Goal: Task Accomplishment & Management: Manage account settings

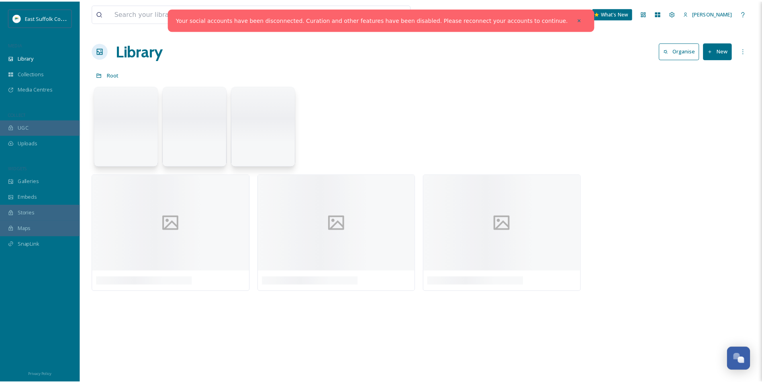
scroll to position [3554, 0]
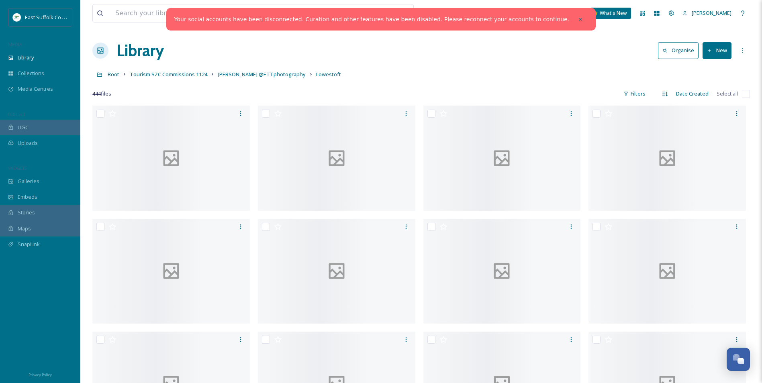
click at [573, 24] on div at bounding box center [580, 19] width 14 height 14
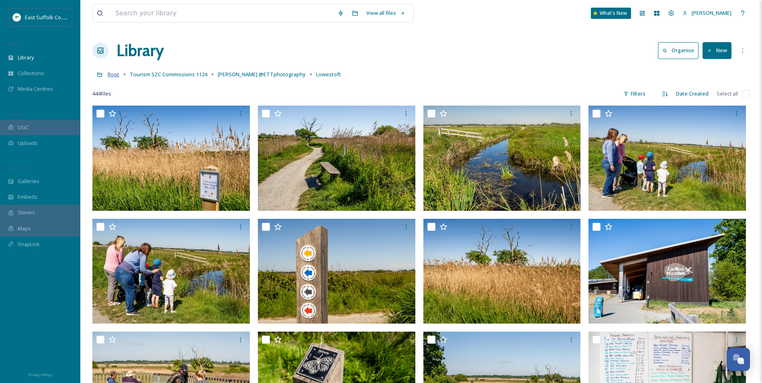
click at [114, 76] on span "Root" at bounding box center [114, 74] width 12 height 7
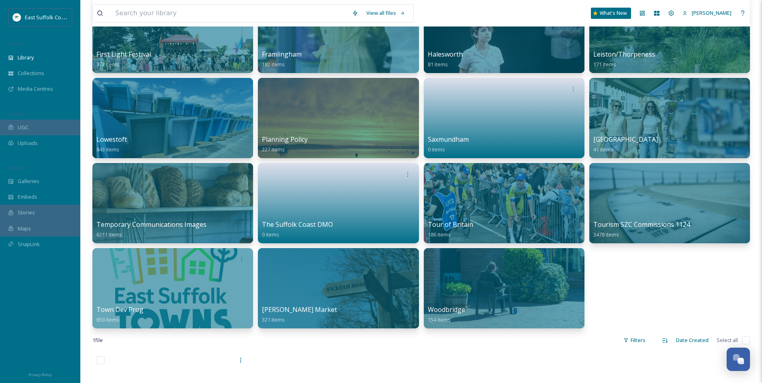
scroll to position [362, 0]
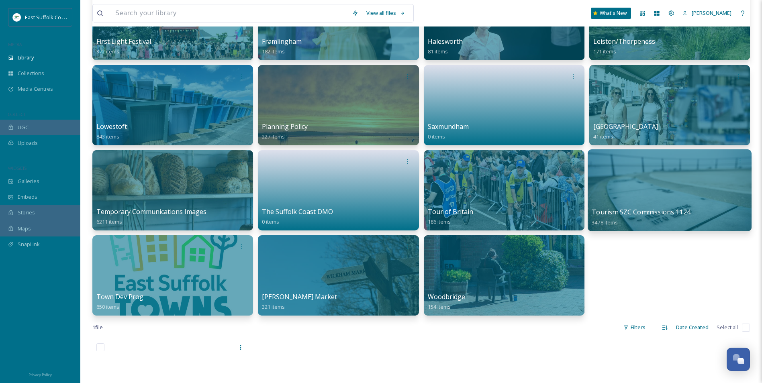
click at [667, 182] on div at bounding box center [670, 190] width 164 height 82
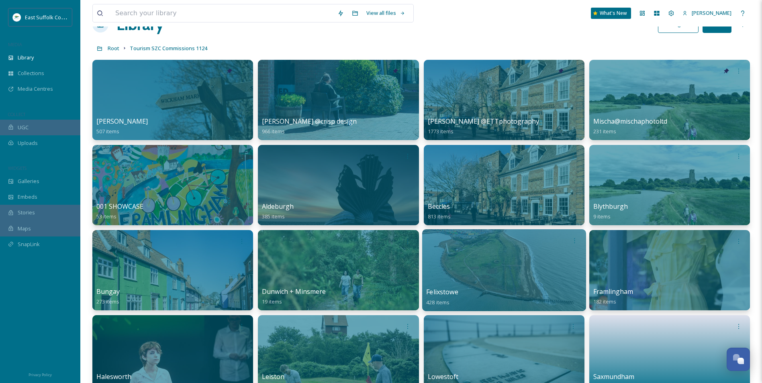
scroll to position [40, 0]
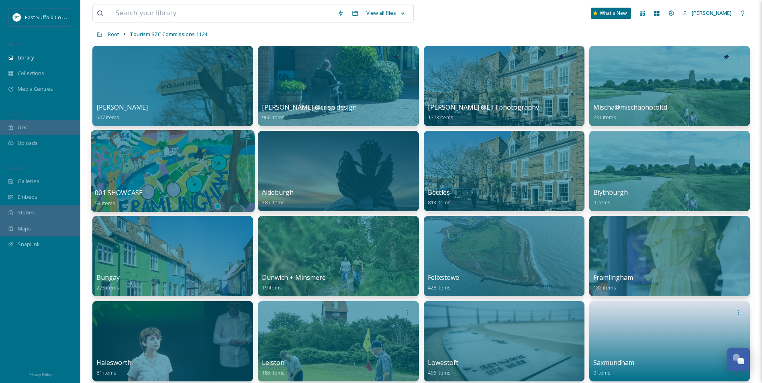
click at [162, 174] on div at bounding box center [173, 171] width 164 height 82
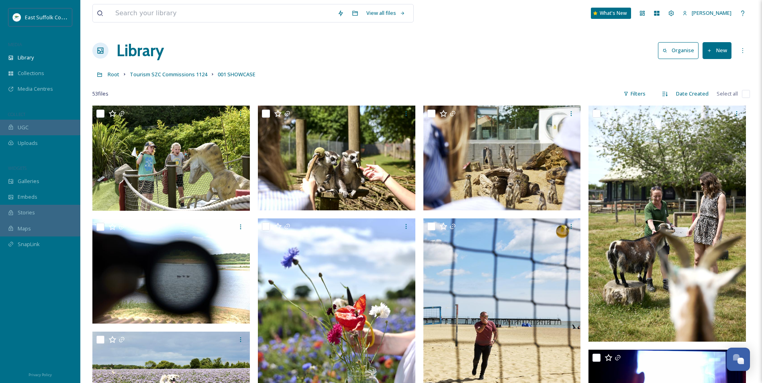
drag, startPoint x: 442, startPoint y: 286, endPoint x: 366, endPoint y: 63, distance: 235.0
click at [34, 177] on div "Galleries" at bounding box center [40, 182] width 80 height 16
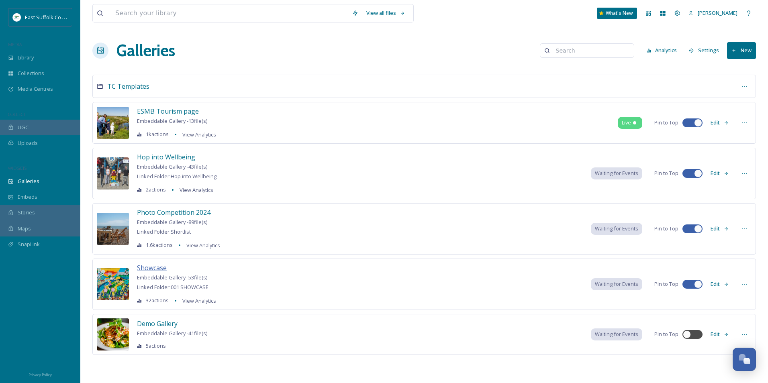
click at [153, 271] on span "Showcase" at bounding box center [152, 268] width 30 height 9
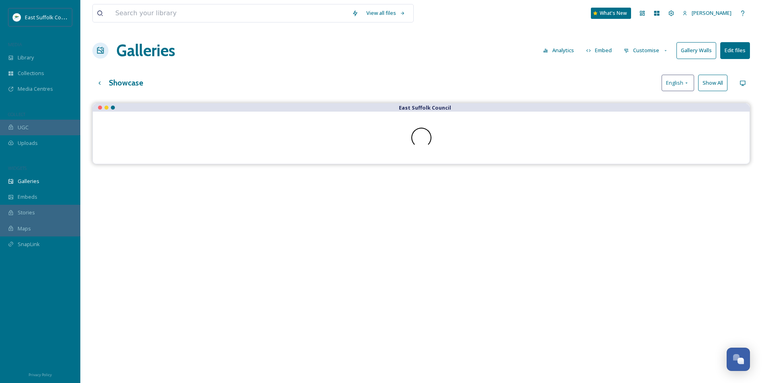
click at [706, 50] on button "Gallery Walls" at bounding box center [696, 50] width 40 height 16
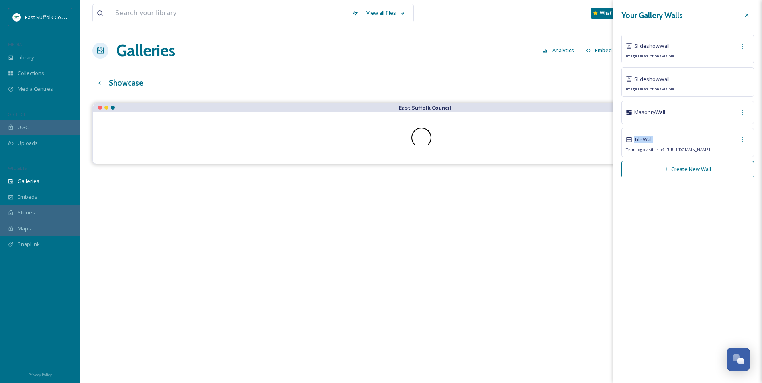
drag, startPoint x: 631, startPoint y: 141, endPoint x: 652, endPoint y: 143, distance: 21.0
click at [652, 143] on div "Tile Wall" at bounding box center [688, 140] width 124 height 14
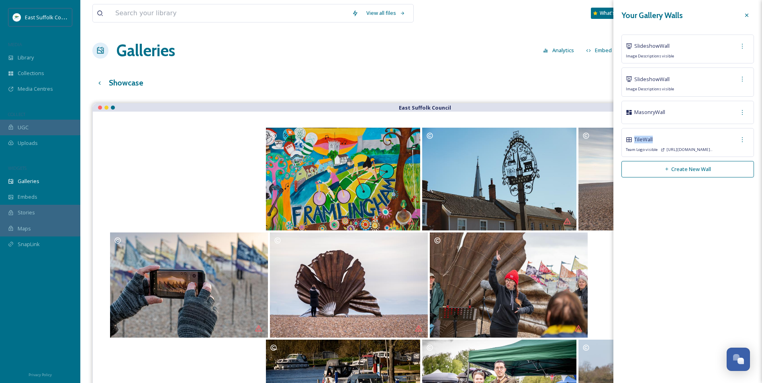
click at [417, 84] on div "Showcase English Show All" at bounding box center [421, 83] width 658 height 16
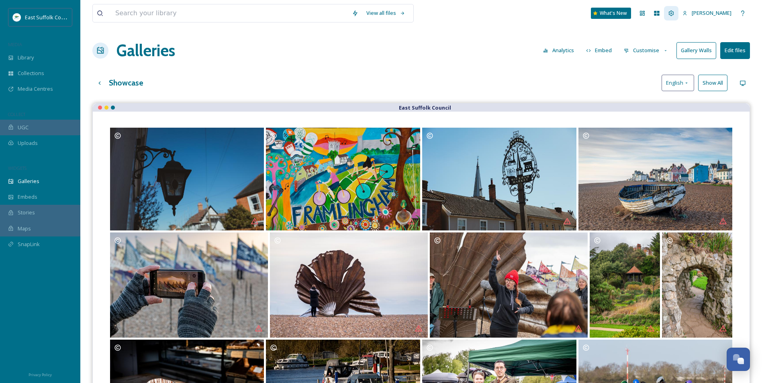
click at [678, 20] on div at bounding box center [671, 13] width 14 height 14
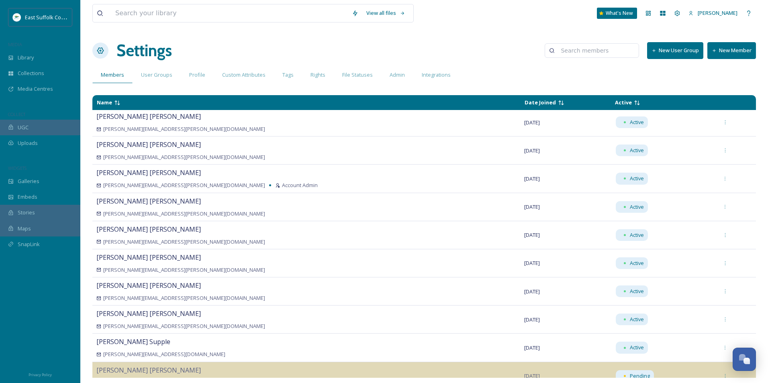
scroll to position [40, 0]
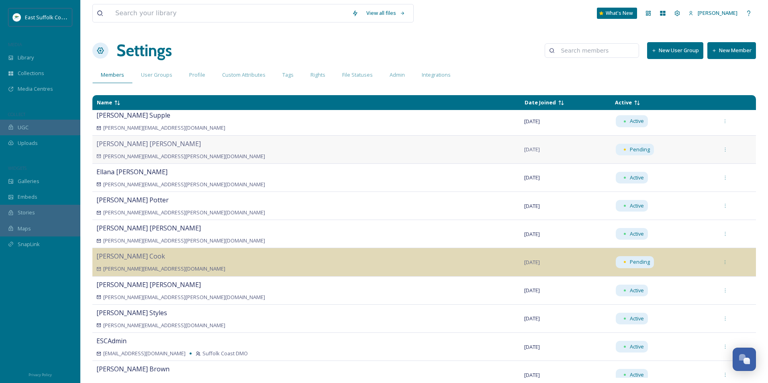
drag, startPoint x: 217, startPoint y: 243, endPoint x: 217, endPoint y: 206, distance: 36.2
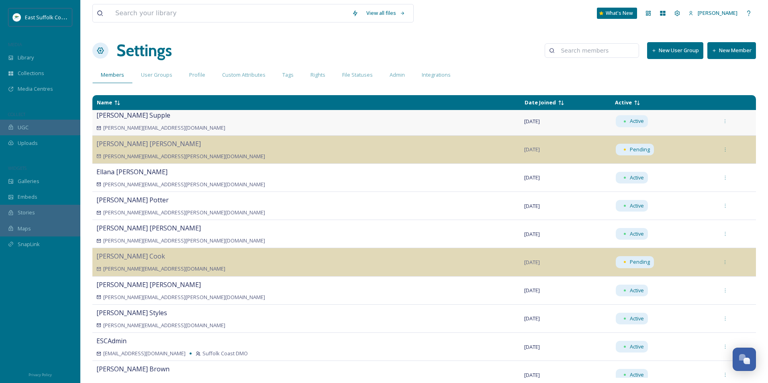
scroll to position [255, 0]
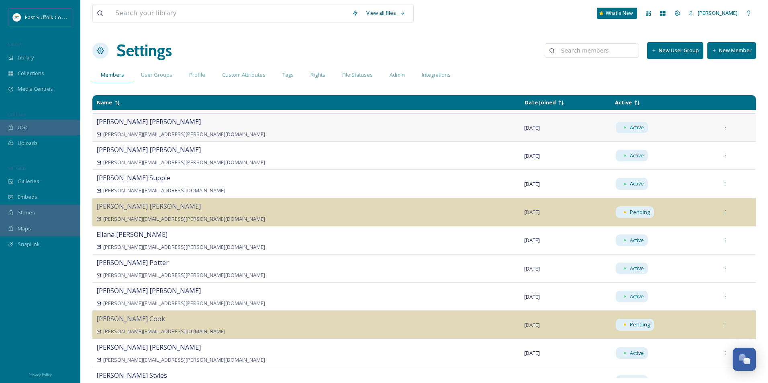
drag, startPoint x: 230, startPoint y: 53, endPoint x: 233, endPoint y: 125, distance: 72.0
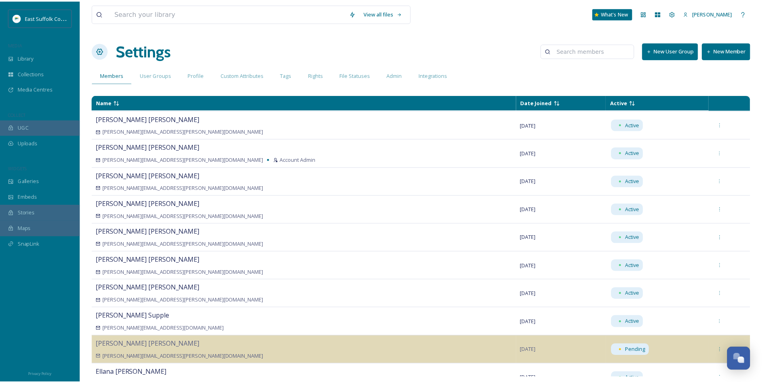
scroll to position [0, 0]
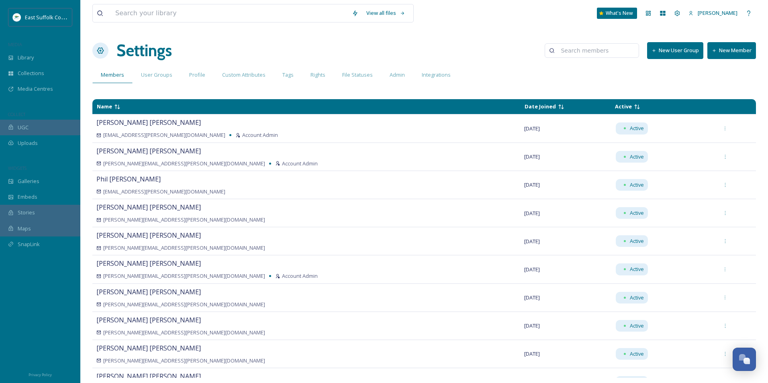
drag, startPoint x: 287, startPoint y: 254, endPoint x: 278, endPoint y: 101, distance: 153.7
click at [55, 56] on div "Library" at bounding box center [40, 58] width 80 height 16
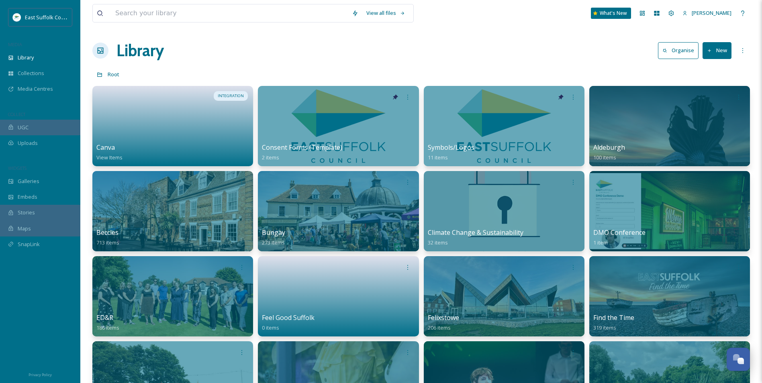
click at [721, 56] on button "New" at bounding box center [717, 50] width 29 height 16
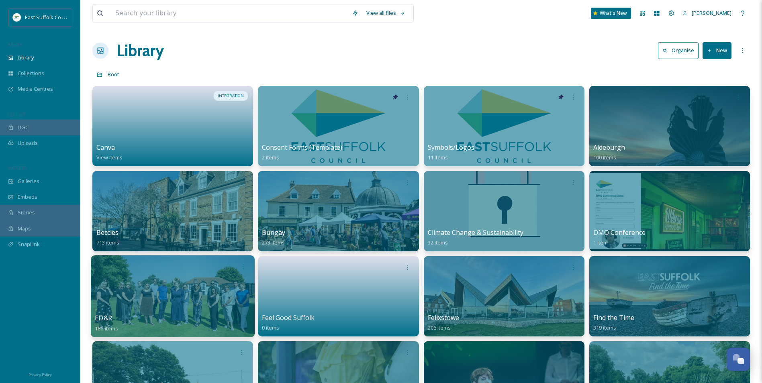
click at [184, 294] on div at bounding box center [173, 296] width 164 height 82
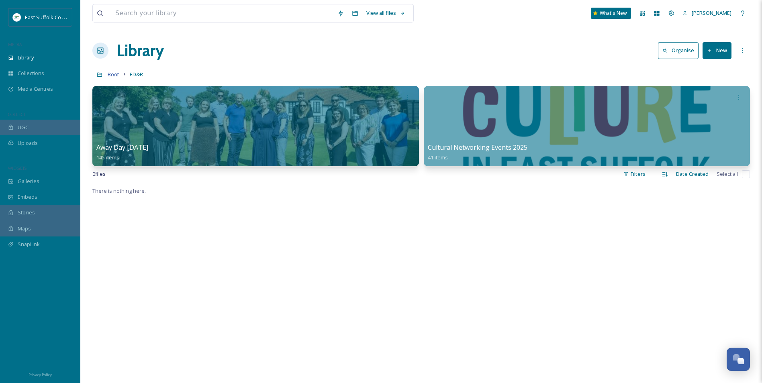
click at [115, 75] on span "Root" at bounding box center [114, 74] width 12 height 7
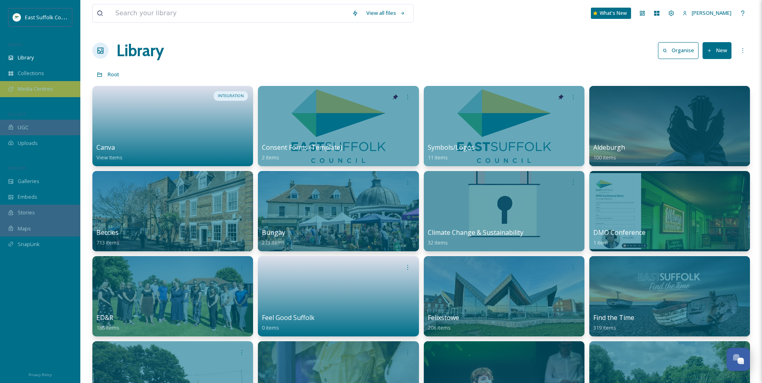
click at [22, 87] on span "Media Centres" at bounding box center [35, 89] width 35 height 8
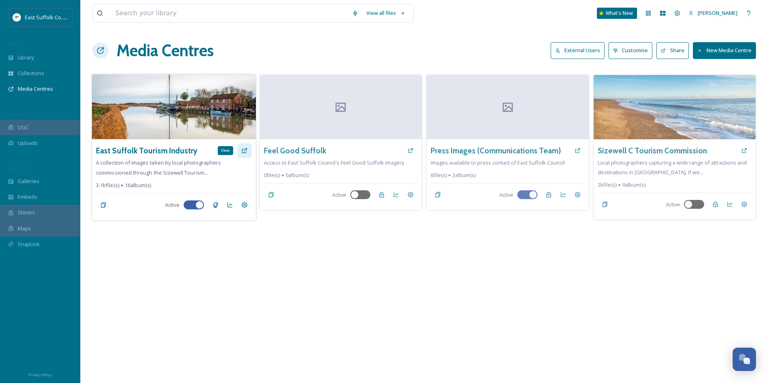
click at [243, 153] on icon at bounding box center [244, 150] width 5 height 5
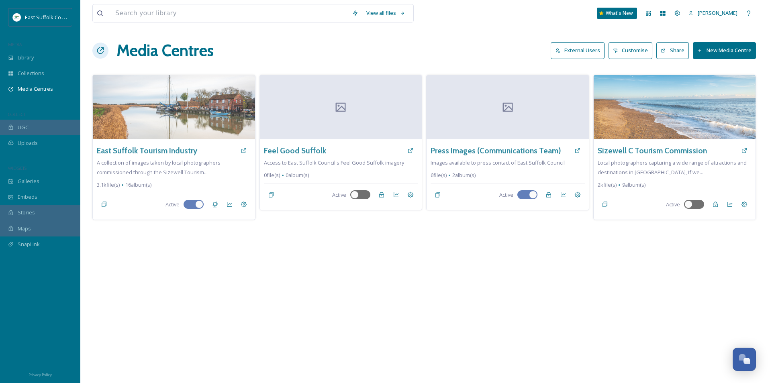
click at [134, 51] on h1 "Media Centres" at bounding box center [164, 51] width 97 height 24
click at [45, 57] on div "Library" at bounding box center [40, 58] width 80 height 16
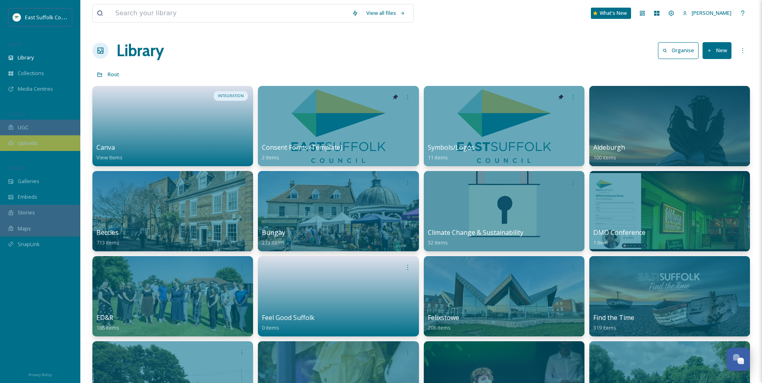
click at [49, 147] on div "Uploads" at bounding box center [40, 143] width 80 height 16
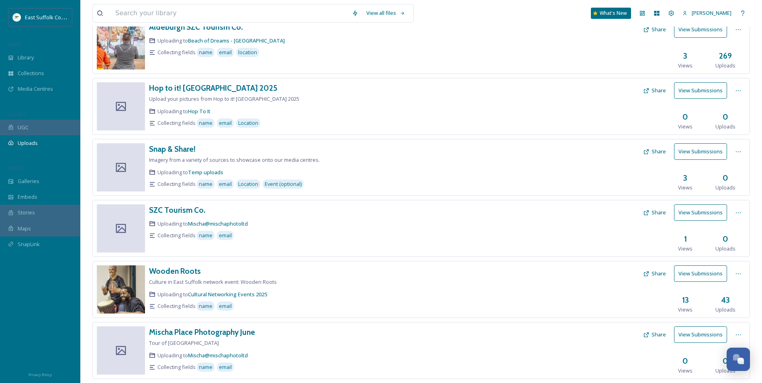
scroll to position [161, 0]
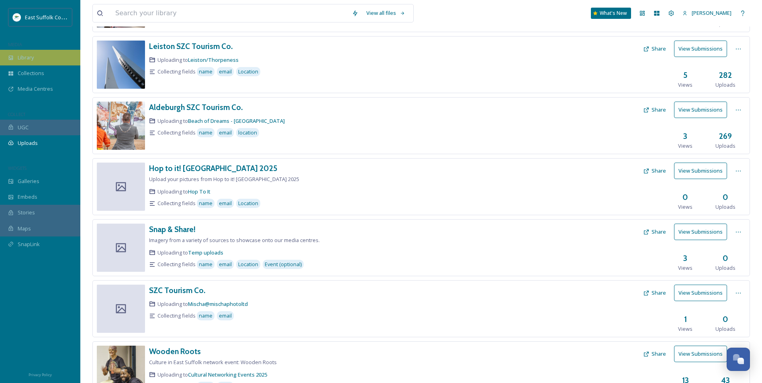
click at [59, 61] on div "Library" at bounding box center [40, 58] width 80 height 16
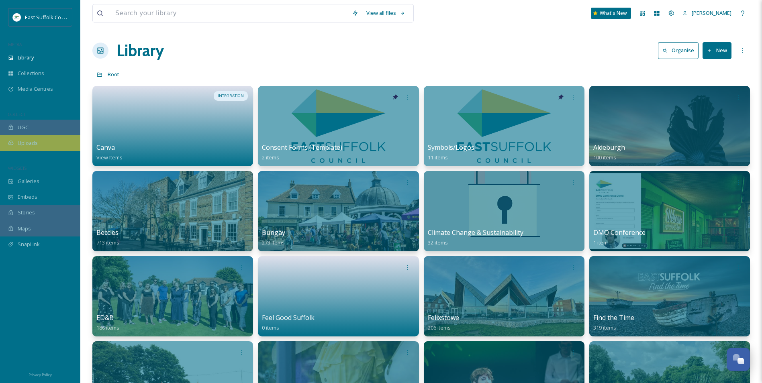
click at [36, 146] on span "Uploads" at bounding box center [28, 143] width 20 height 8
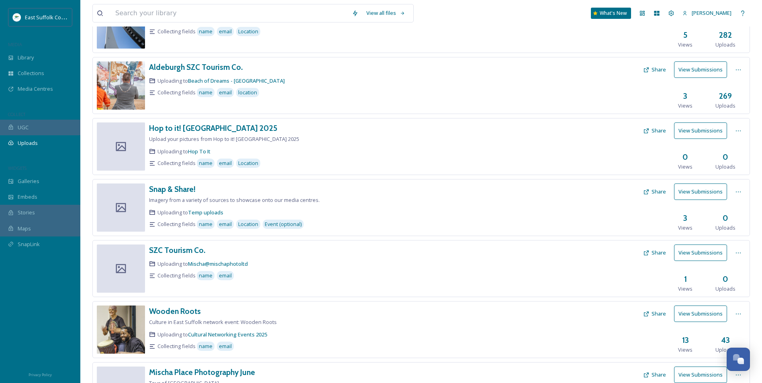
scroll to position [161, 0]
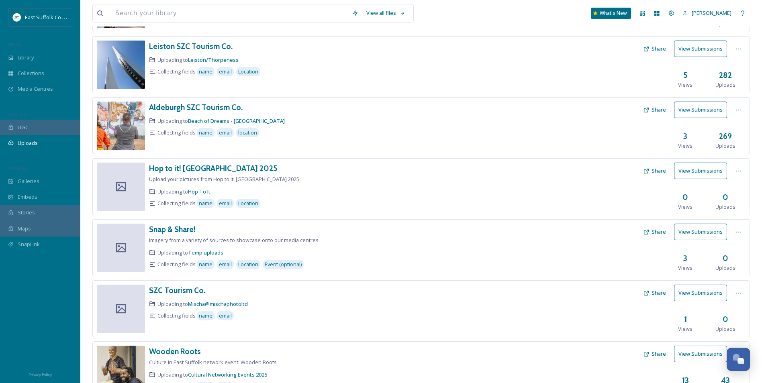
click at [702, 112] on button "View Submissions" at bounding box center [700, 110] width 53 height 16
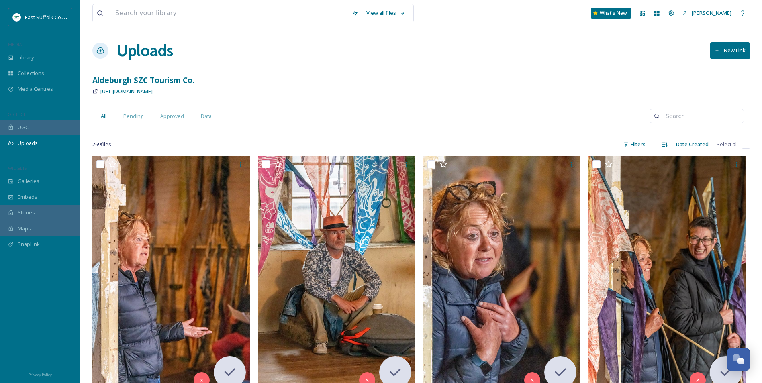
click at [152, 47] on h1 "Uploads" at bounding box center [144, 51] width 57 height 24
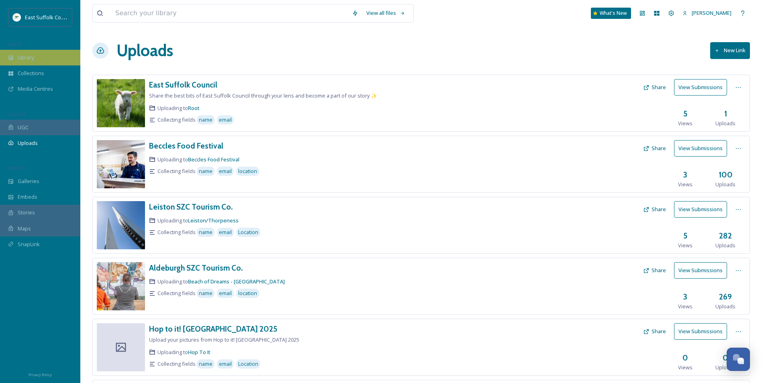
click at [55, 62] on div "Library" at bounding box center [40, 58] width 80 height 16
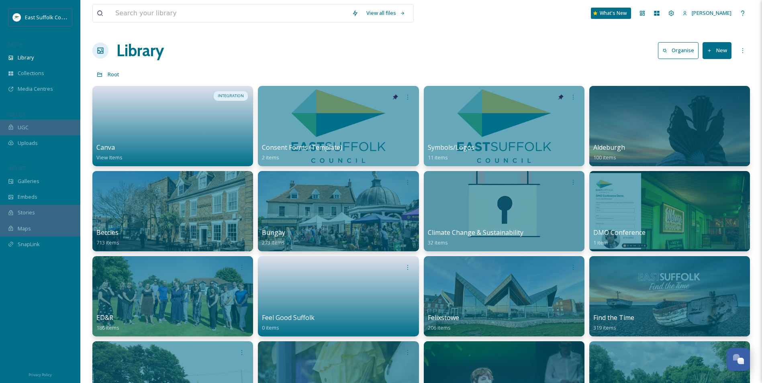
click at [20, 127] on span "UGC" at bounding box center [23, 128] width 11 height 8
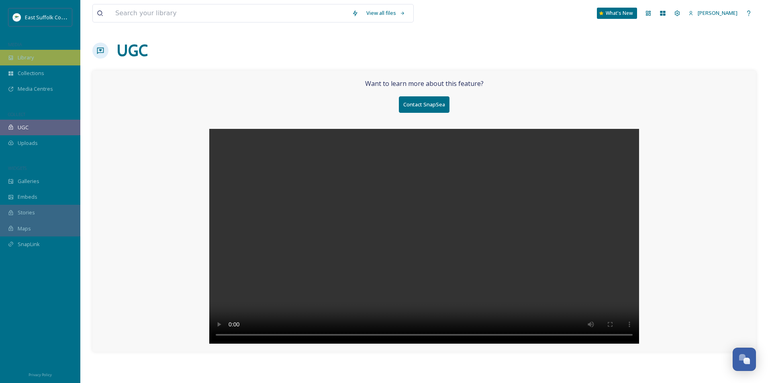
click at [20, 59] on span "Library" at bounding box center [26, 58] width 16 height 8
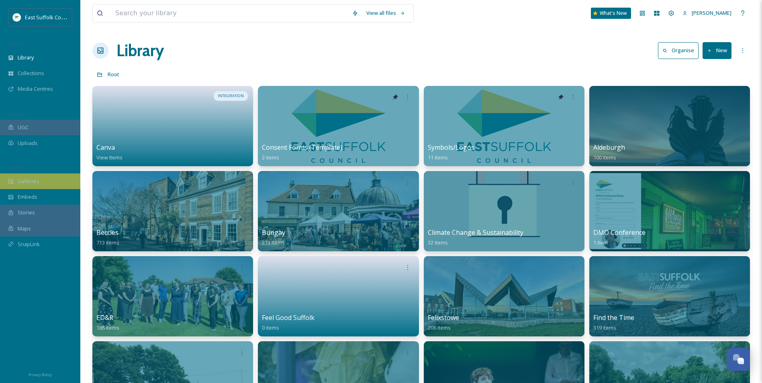
click at [38, 185] on span "Galleries" at bounding box center [29, 182] width 22 height 8
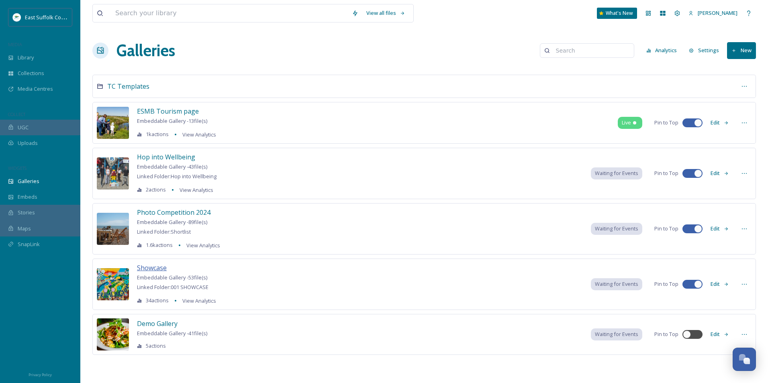
click at [151, 269] on span "Showcase" at bounding box center [152, 268] width 30 height 9
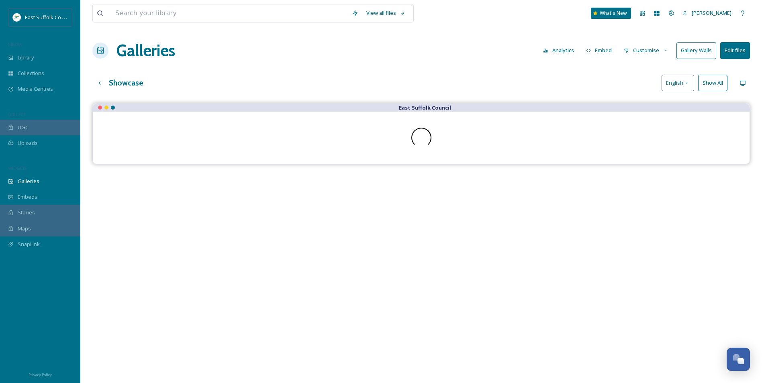
click at [736, 45] on button "Edit files" at bounding box center [735, 50] width 30 height 16
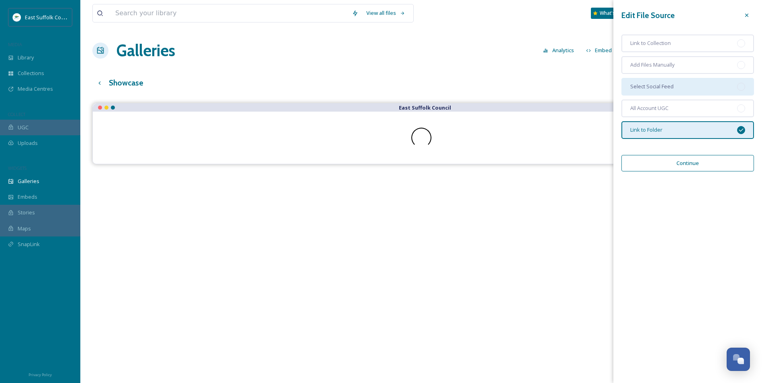
click at [673, 84] on div "Select Social Feed" at bounding box center [687, 87] width 133 height 18
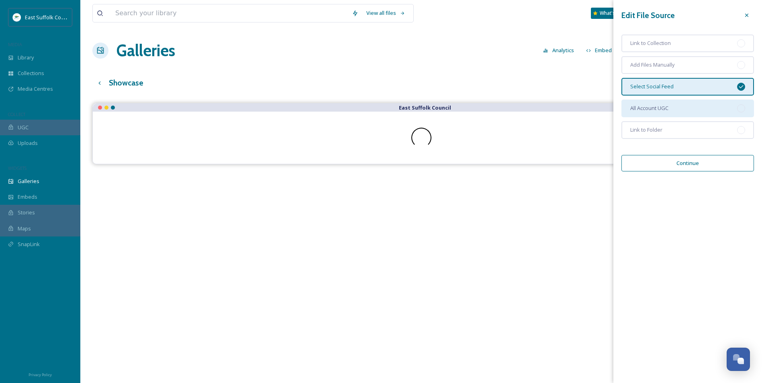
click at [735, 108] on div "All Account UGC" at bounding box center [687, 109] width 133 height 18
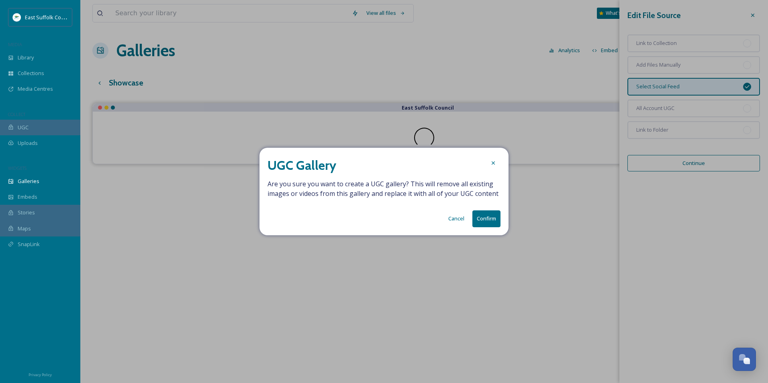
click at [458, 218] on button "Cancel" at bounding box center [456, 219] width 24 height 16
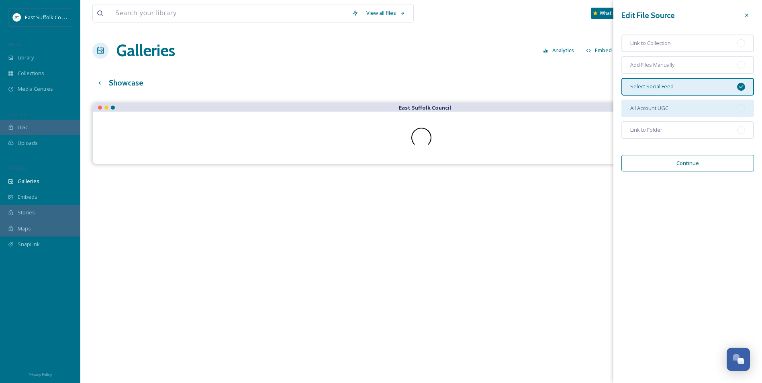
click at [697, 100] on div "Edit File Source Link to Collection Add Files Manually Select Social Feed All A…" at bounding box center [687, 90] width 149 height 180
click at [696, 108] on div "All Account UGC" at bounding box center [687, 109] width 133 height 18
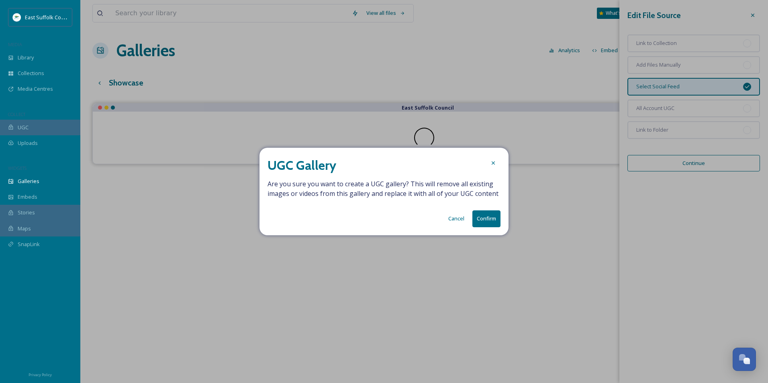
click at [458, 222] on button "Cancel" at bounding box center [456, 219] width 24 height 16
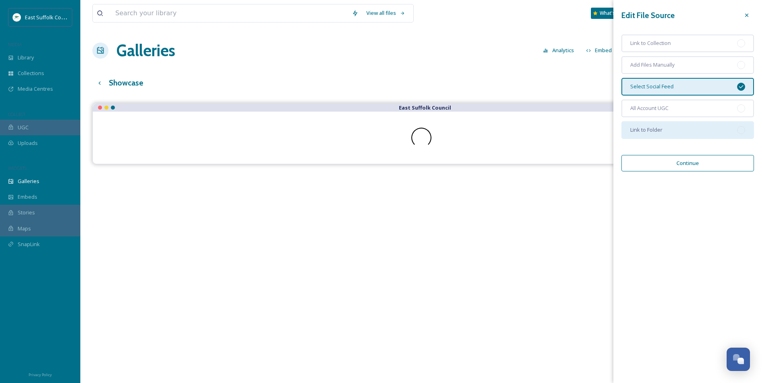
click at [715, 131] on div "Link to Folder" at bounding box center [687, 130] width 133 height 18
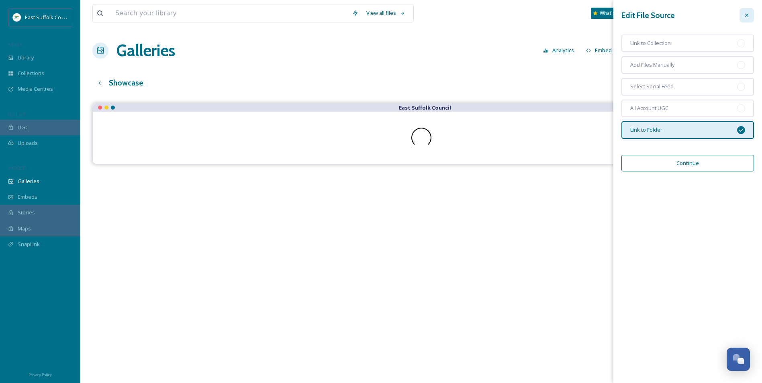
click at [741, 16] on div at bounding box center [746, 15] width 14 height 14
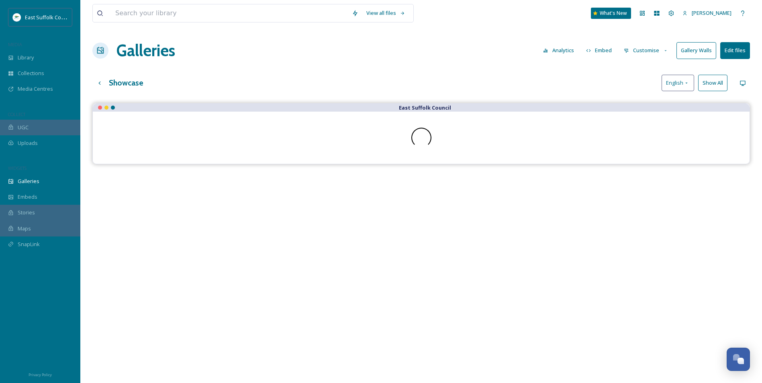
click at [741, 42] on div "Galleries Analytics Embed Customise Gallery Walls Edit files" at bounding box center [421, 51] width 658 height 24
click at [738, 58] on button "Edit files" at bounding box center [735, 50] width 30 height 16
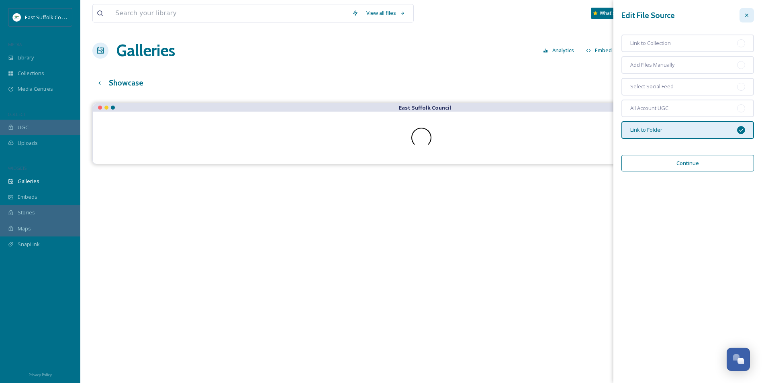
click at [750, 17] on icon at bounding box center [747, 15] width 6 height 6
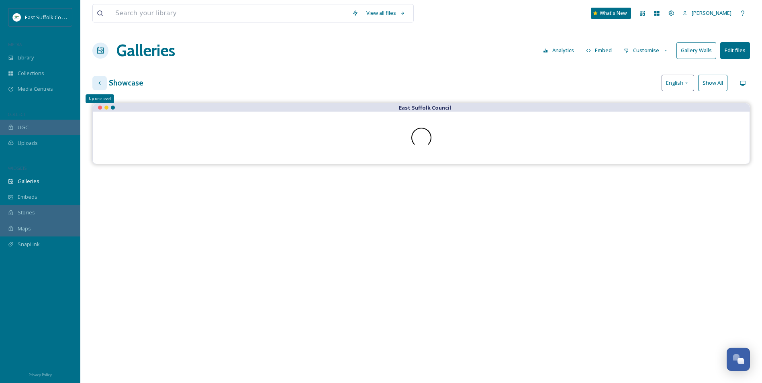
click at [102, 82] on icon at bounding box center [99, 83] width 6 height 6
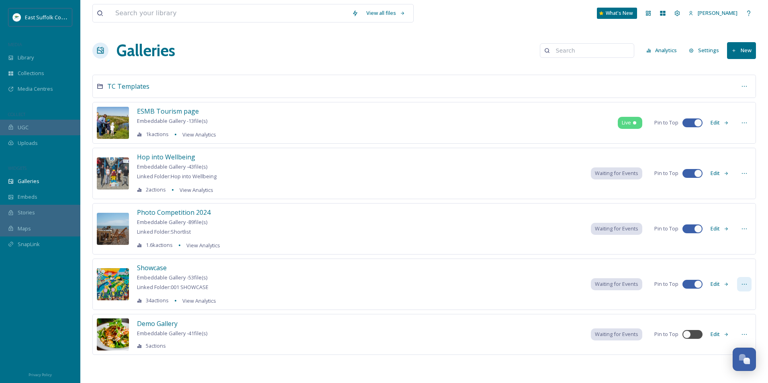
click at [744, 282] on icon at bounding box center [744, 284] width 6 height 6
click at [715, 282] on button "Edit" at bounding box center [720, 284] width 27 height 16
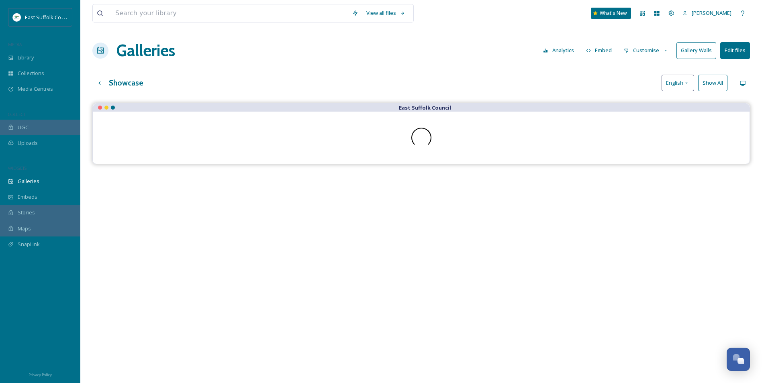
click at [696, 54] on button "Gallery Walls" at bounding box center [696, 50] width 40 height 16
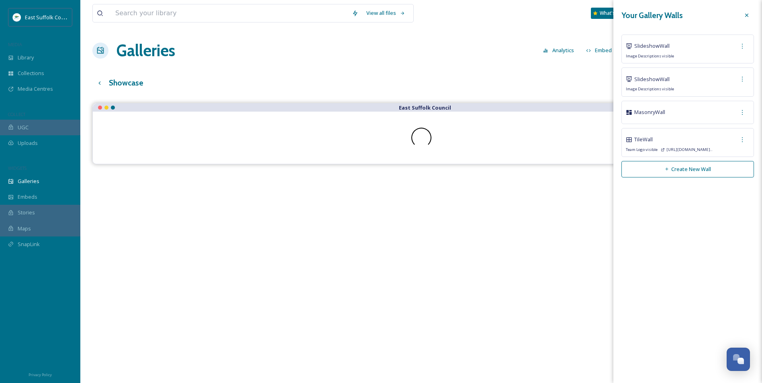
click at [321, 47] on div "Galleries Analytics Embed Customise Gallery Walls Edit files" at bounding box center [421, 51] width 658 height 24
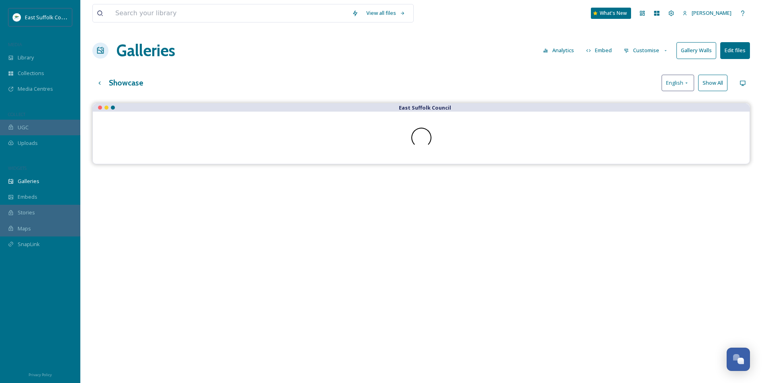
click at [151, 53] on h1 "Galleries" at bounding box center [145, 51] width 59 height 24
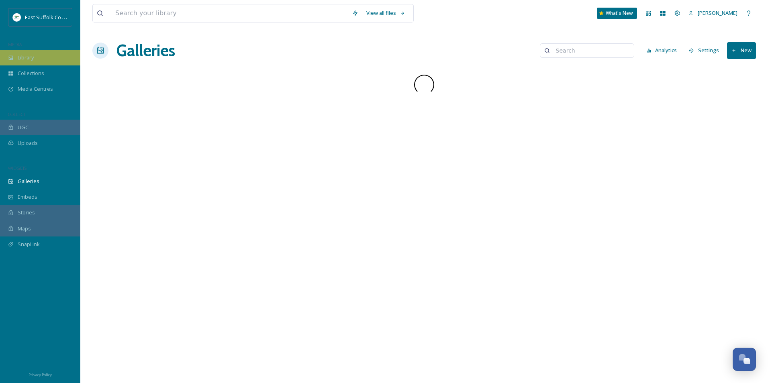
click at [28, 58] on span "Library" at bounding box center [26, 58] width 16 height 8
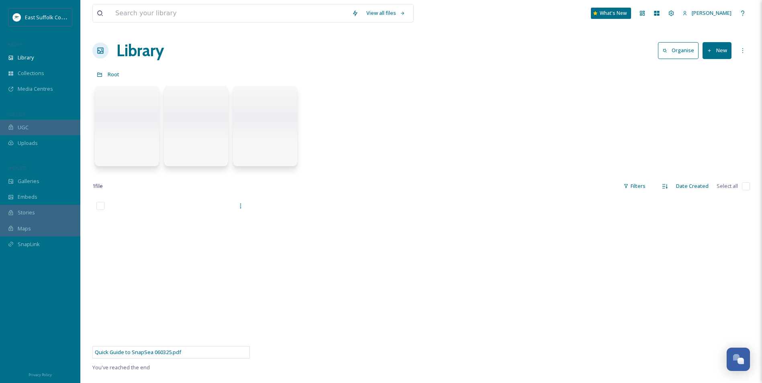
click at [714, 54] on button "New" at bounding box center [717, 50] width 29 height 16
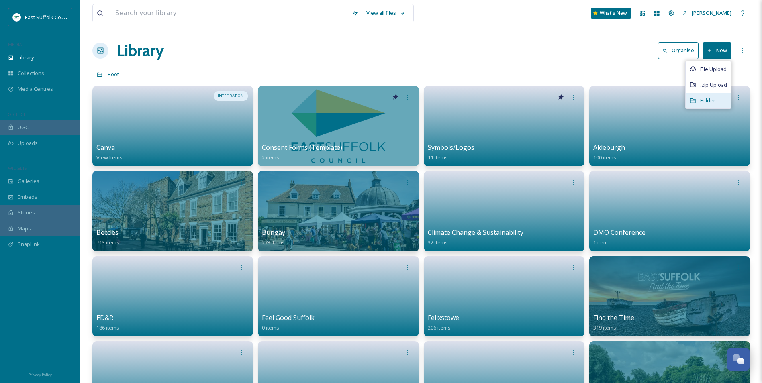
click at [700, 101] on div "Folder" at bounding box center [708, 101] width 45 height 16
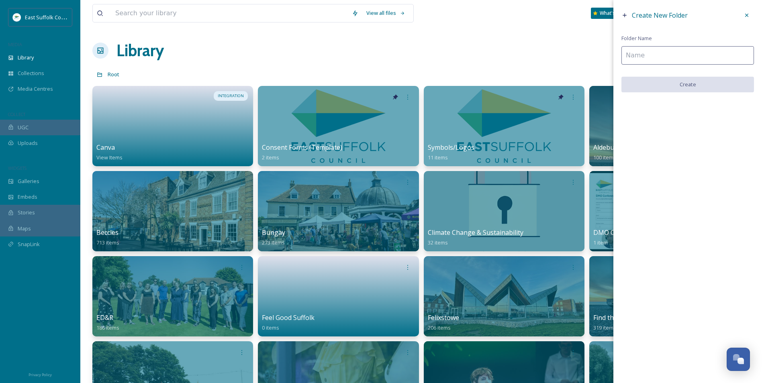
click at [668, 54] on input at bounding box center [687, 55] width 133 height 18
type input "Energy Sector"
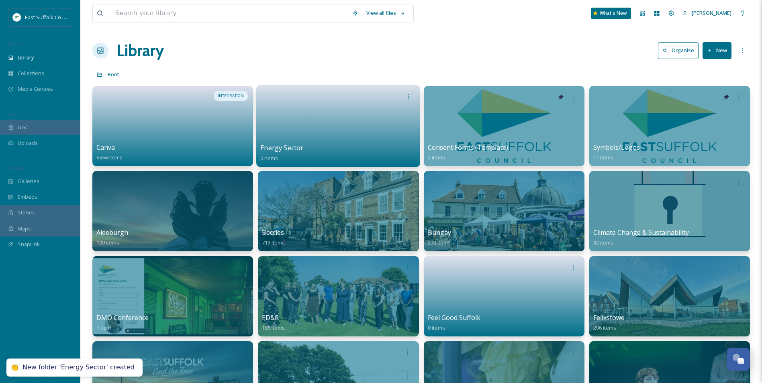
click at [332, 138] on link at bounding box center [338, 123] width 156 height 39
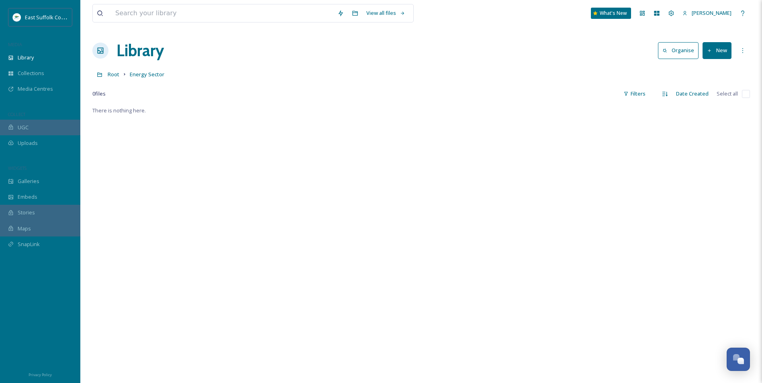
click at [721, 54] on button "New" at bounding box center [717, 50] width 29 height 16
click at [492, 78] on div "Root Energy Sector" at bounding box center [421, 74] width 658 height 15
click at [44, 75] on div "Collections" at bounding box center [40, 73] width 80 height 16
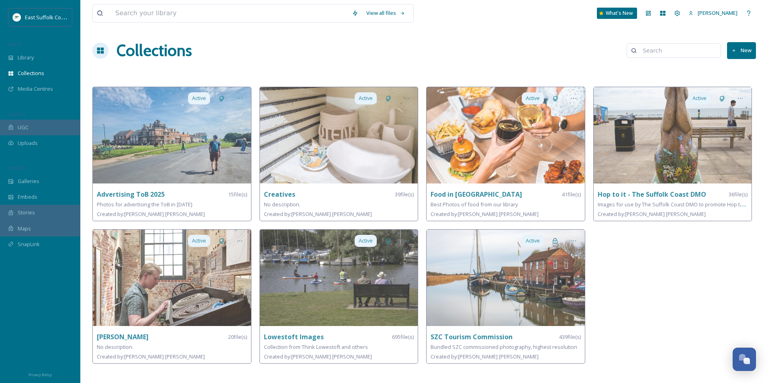
click at [735, 54] on button "New" at bounding box center [741, 50] width 29 height 16
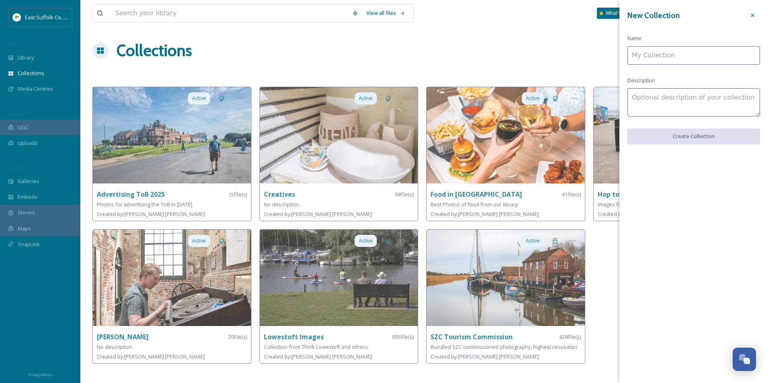
click at [639, 55] on input at bounding box center [693, 55] width 133 height 18
click at [442, 71] on div "View all files What's New Jake Snell Collections New Active Advertising ToB 202…" at bounding box center [424, 191] width 688 height 383
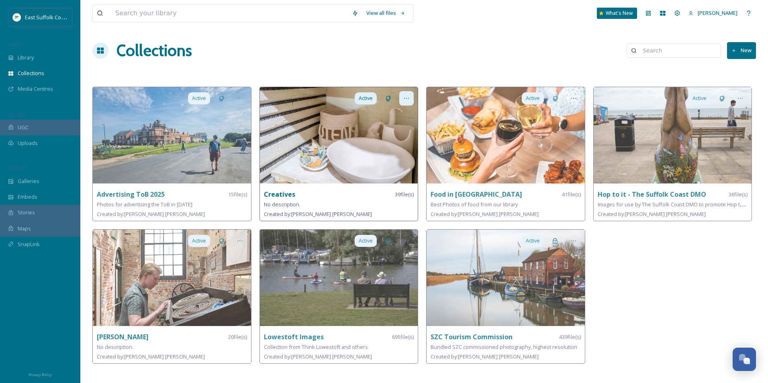
click at [404, 97] on icon at bounding box center [406, 98] width 6 height 6
click at [388, 118] on span "Edit Collection" at bounding box center [393, 116] width 34 height 8
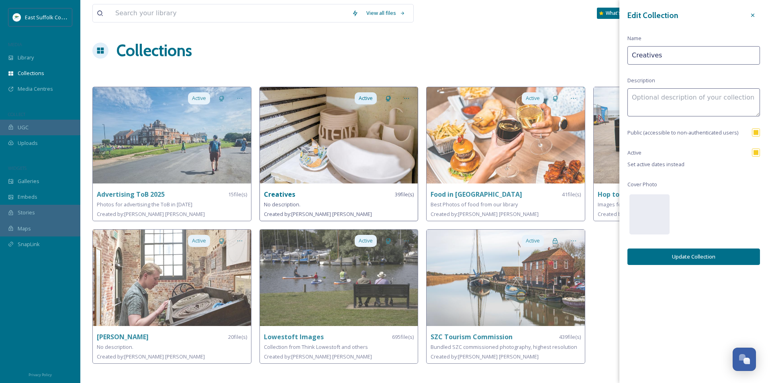
click at [345, 131] on img at bounding box center [339, 135] width 158 height 96
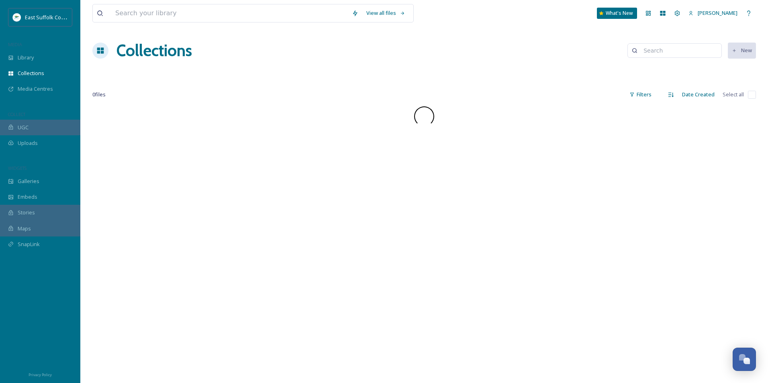
click at [345, 136] on div "View all files What's New Jake Snell Collections New 0 file s Filters Date Crea…" at bounding box center [424, 191] width 688 height 383
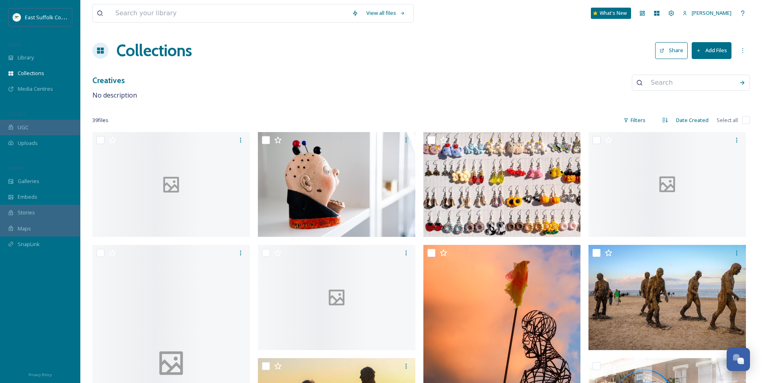
click at [710, 55] on button "Add Files" at bounding box center [712, 50] width 40 height 16
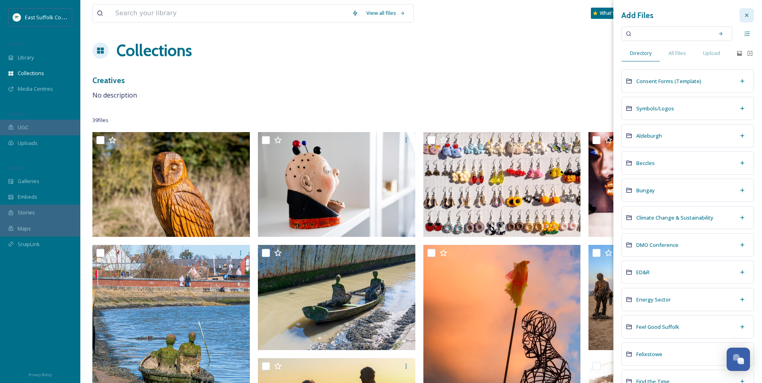
click at [744, 14] on icon at bounding box center [747, 15] width 6 height 6
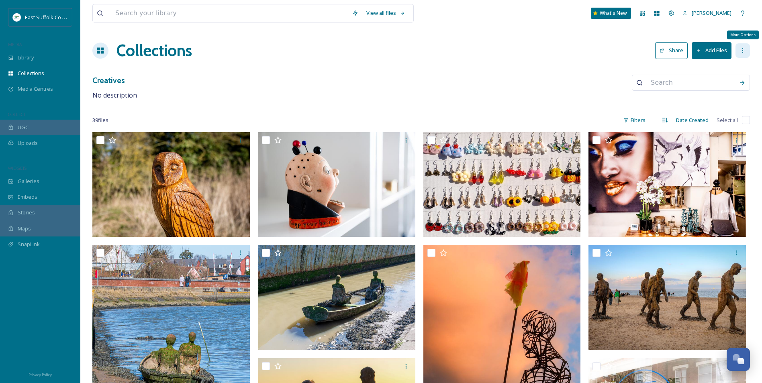
click at [744, 50] on icon at bounding box center [742, 50] width 6 height 6
click at [662, 44] on div "Collections Share Add Files Edit Collection Request Rights Supplementation" at bounding box center [421, 51] width 658 height 24
click at [664, 47] on button "Share" at bounding box center [671, 50] width 33 height 16
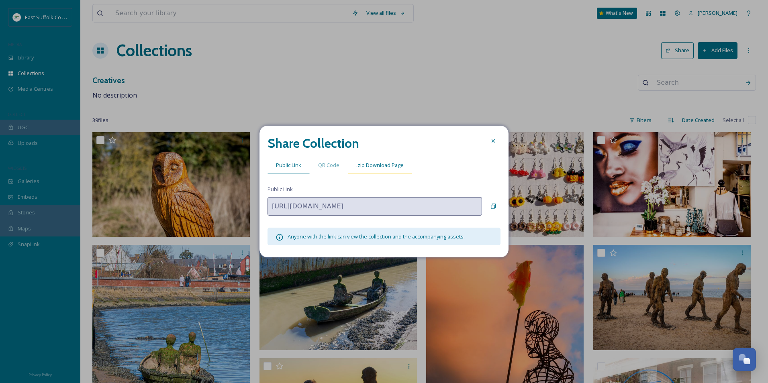
click at [367, 169] on div ".zip Download Page" at bounding box center [380, 165] width 64 height 16
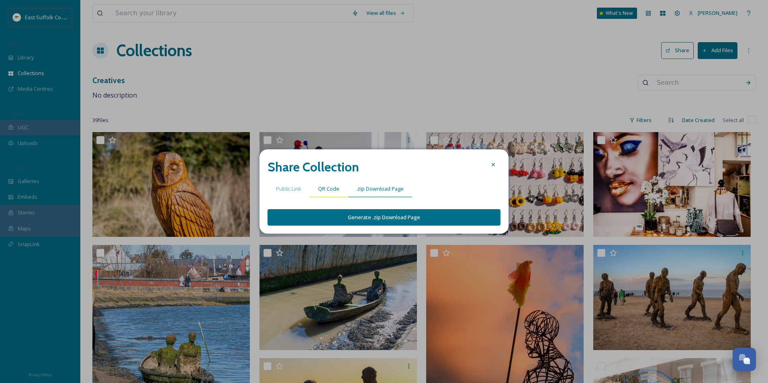
click at [329, 190] on span "QR Code" at bounding box center [328, 189] width 21 height 8
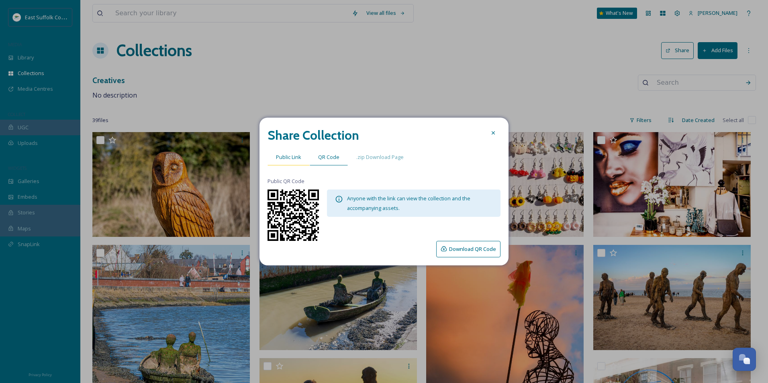
click at [292, 161] on span "Public Link" at bounding box center [288, 157] width 25 height 8
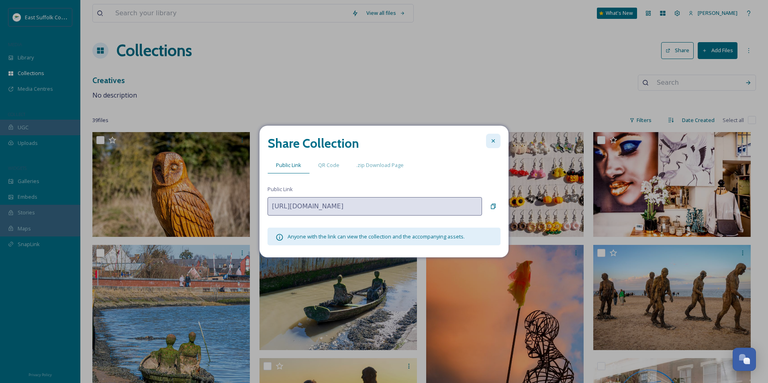
click at [488, 146] on div at bounding box center [493, 141] width 14 height 14
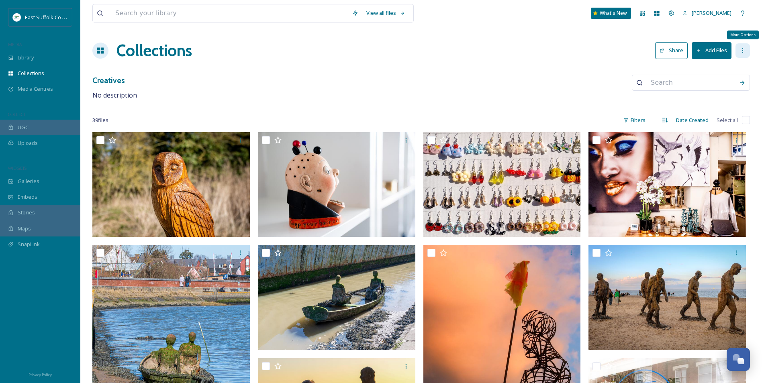
click at [737, 51] on div "More Options" at bounding box center [742, 50] width 14 height 14
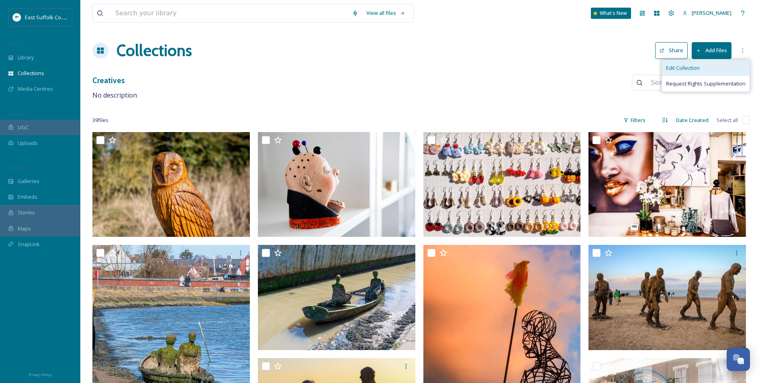
click at [687, 70] on span "Edit Collection" at bounding box center [683, 68] width 34 height 8
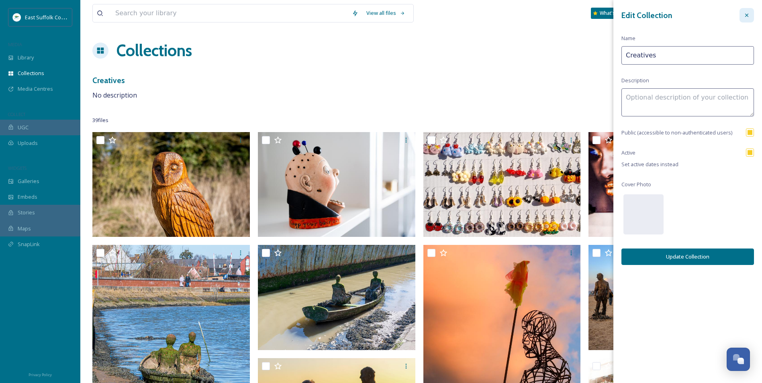
click at [744, 15] on icon at bounding box center [747, 15] width 6 height 6
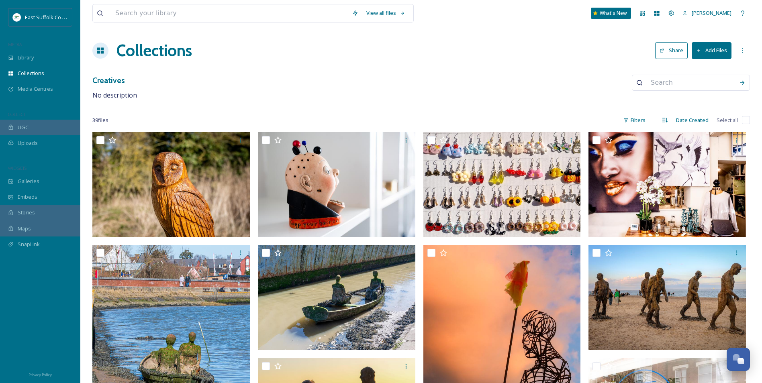
drag, startPoint x: 389, startPoint y: 40, endPoint x: 367, endPoint y: 43, distance: 21.9
click at [381, 42] on div "Collections Share Add Files" at bounding box center [421, 51] width 658 height 24
click at [666, 47] on button "Share" at bounding box center [671, 50] width 33 height 16
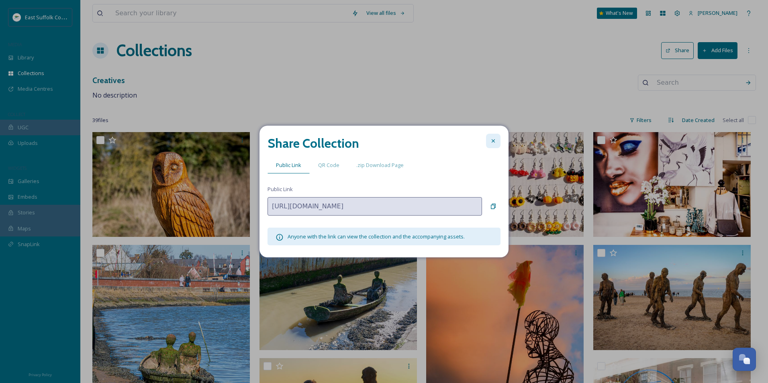
click at [495, 141] on icon at bounding box center [493, 141] width 6 height 6
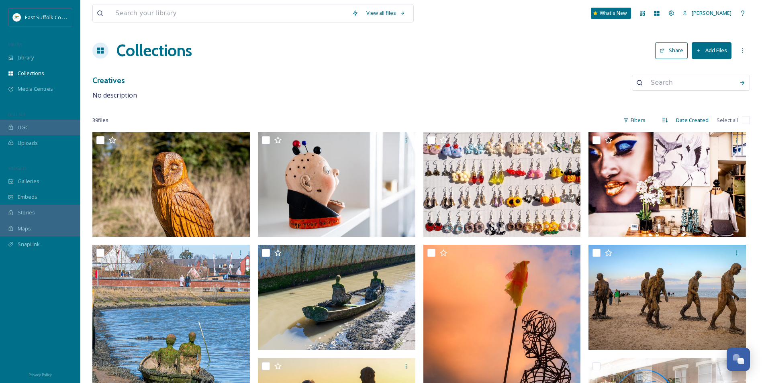
click at [697, 56] on button "Add Files" at bounding box center [712, 50] width 40 height 16
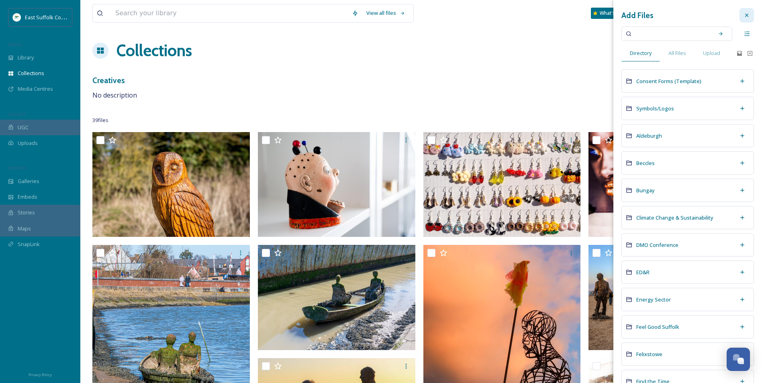
click at [744, 17] on icon at bounding box center [747, 15] width 6 height 6
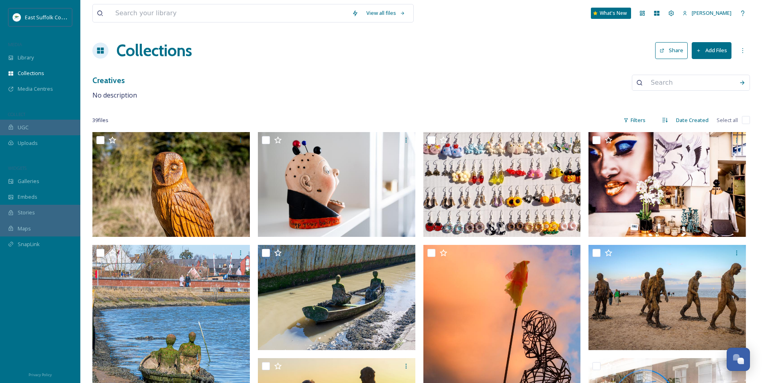
click at [125, 54] on h1 "Collections" at bounding box center [154, 51] width 76 height 24
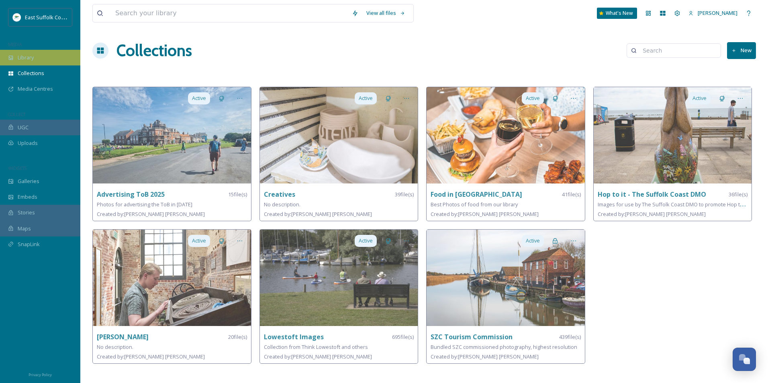
click at [30, 53] on div "Library" at bounding box center [40, 58] width 80 height 16
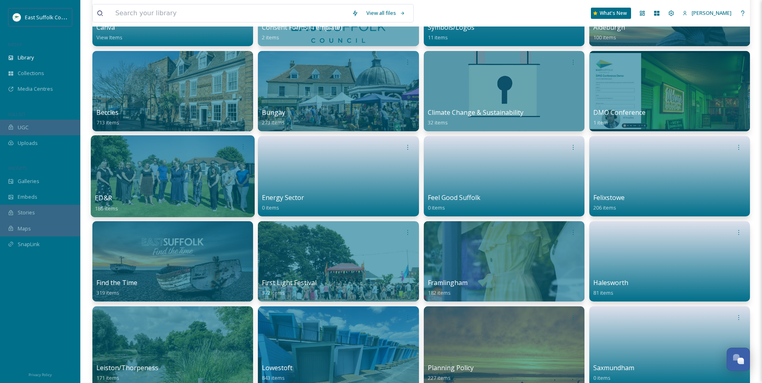
scroll to position [121, 0]
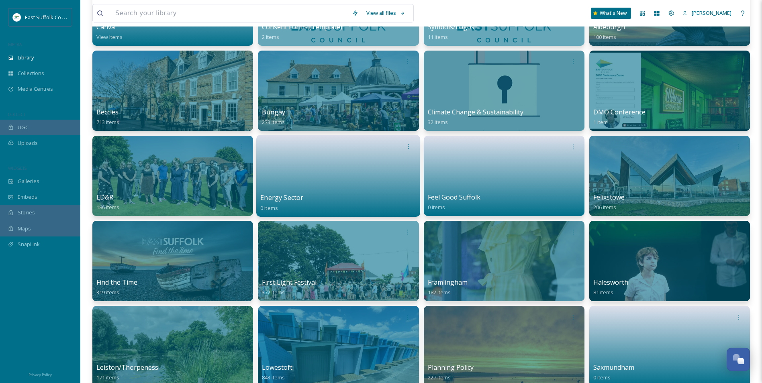
click at [281, 192] on link at bounding box center [338, 173] width 156 height 39
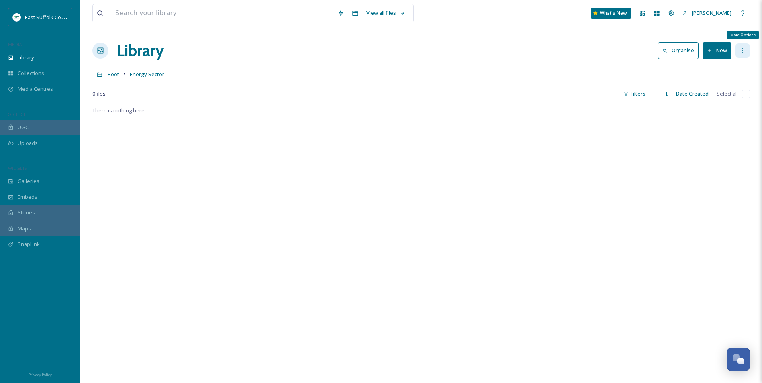
click at [738, 52] on div "More Options" at bounding box center [742, 50] width 14 height 14
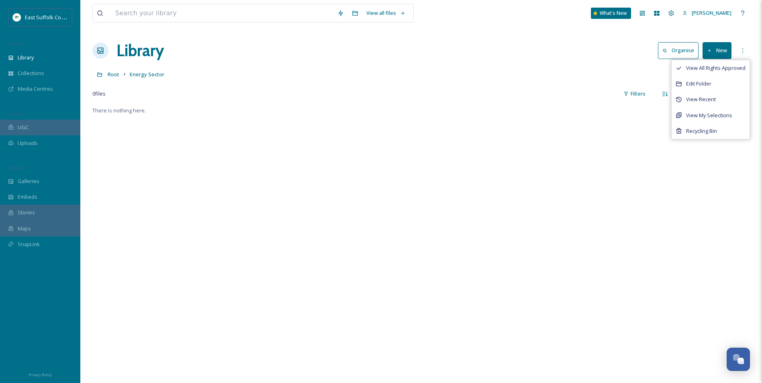
click at [717, 48] on button "New" at bounding box center [717, 50] width 29 height 16
click at [741, 50] on icon at bounding box center [742, 50] width 6 height 6
click at [708, 81] on span "Edit Folder" at bounding box center [698, 84] width 25 height 8
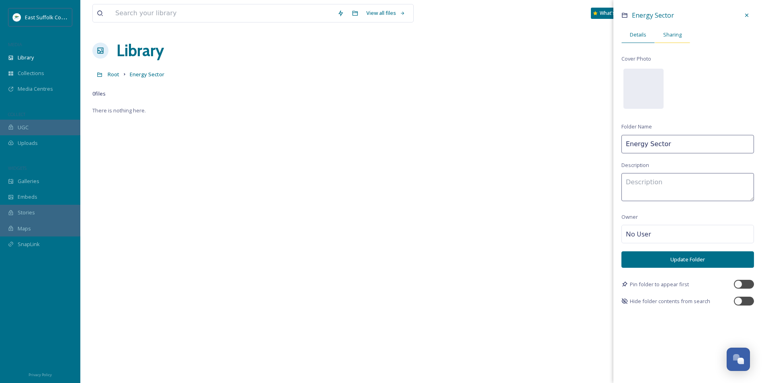
click at [669, 36] on span "Sharing" at bounding box center [672, 35] width 18 height 8
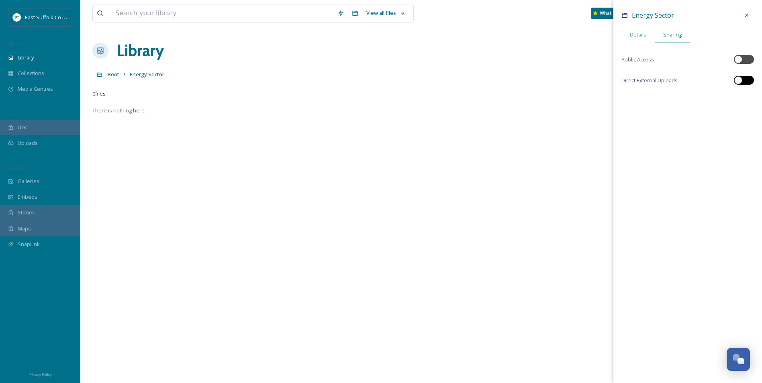
click at [751, 78] on div at bounding box center [744, 80] width 20 height 9
checkbox input "true"
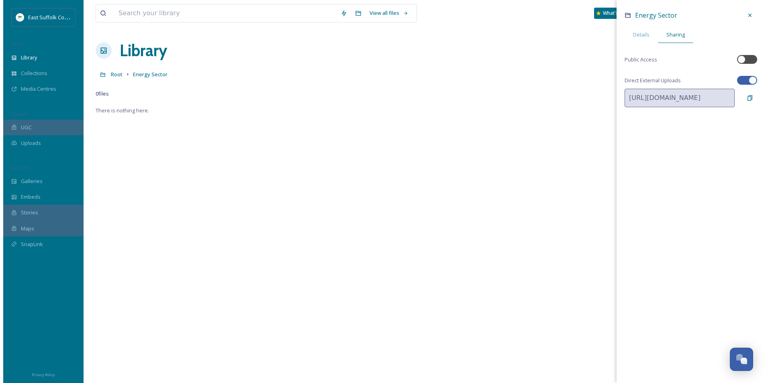
scroll to position [0, 110]
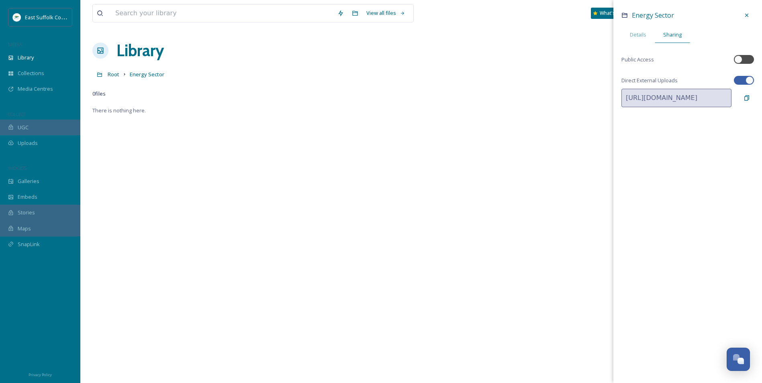
click at [732, 99] on div "https://app.snapsea.io/p/upload/d53b023f-59b9-48a4-bc67-1c938f9a3ce8" at bounding box center [687, 98] width 133 height 18
drag, startPoint x: 732, startPoint y: 99, endPoint x: 585, endPoint y: 123, distance: 149.2
click at [584, 124] on div "There is nothing here." at bounding box center [421, 297] width 658 height 383
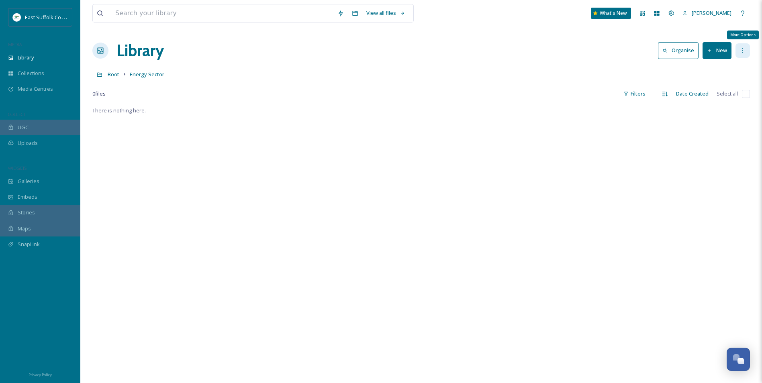
click at [735, 54] on div "More Options" at bounding box center [742, 50] width 14 height 14
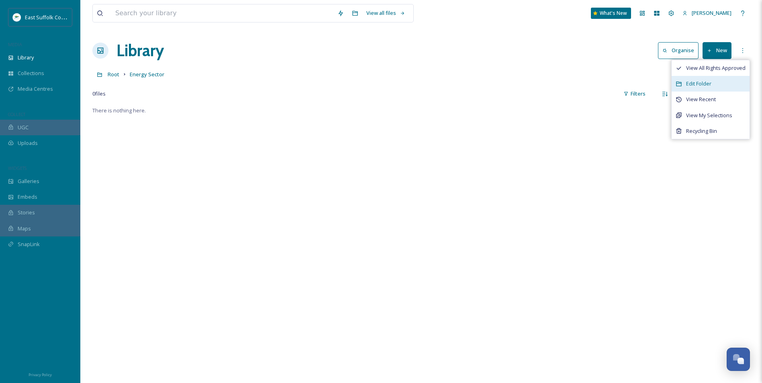
click at [689, 88] on span "Edit Folder" at bounding box center [698, 84] width 25 height 8
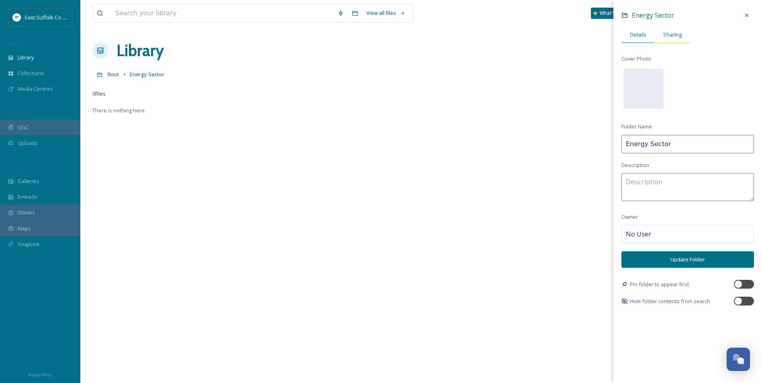
click at [679, 43] on div "Sharing" at bounding box center [672, 35] width 35 height 16
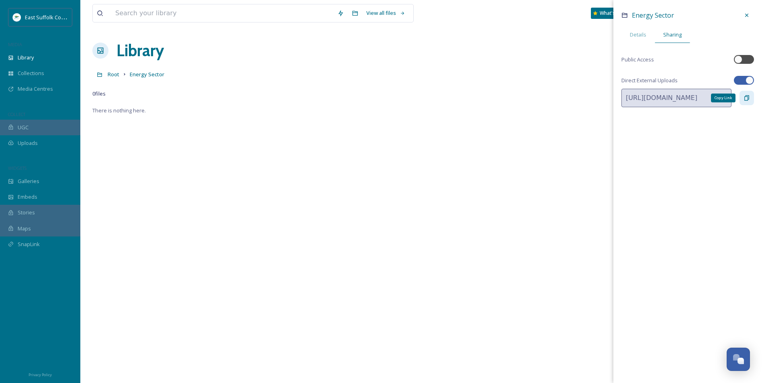
click at [749, 98] on icon at bounding box center [746, 98] width 5 height 5
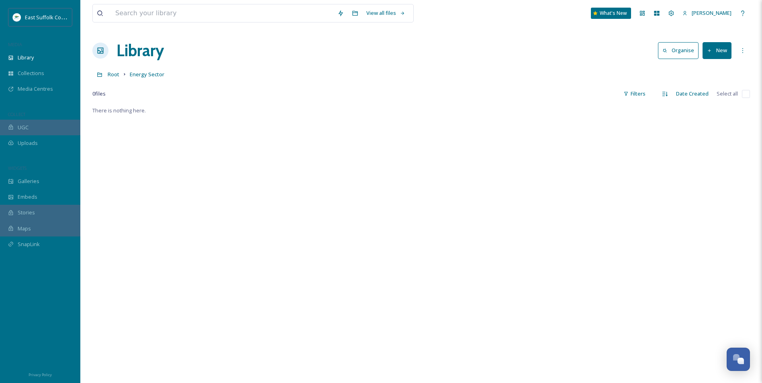
click at [416, 73] on div "Root Energy Sector" at bounding box center [421, 74] width 658 height 15
click at [304, 79] on div "Root Energy Sector" at bounding box center [421, 74] width 658 height 15
click at [29, 128] on div "UGC" at bounding box center [40, 128] width 80 height 16
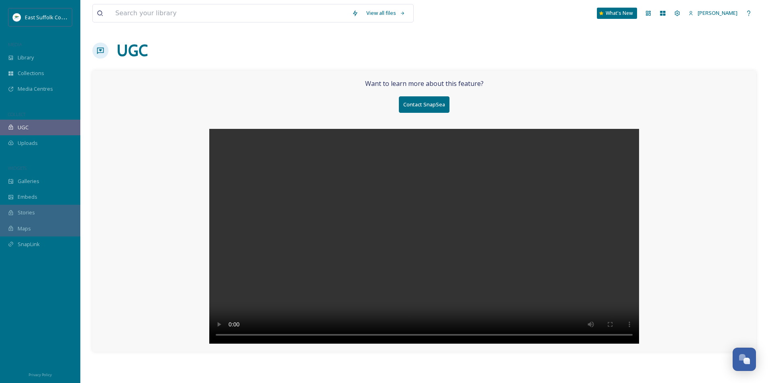
click at [422, 227] on video at bounding box center [424, 236] width 430 height 215
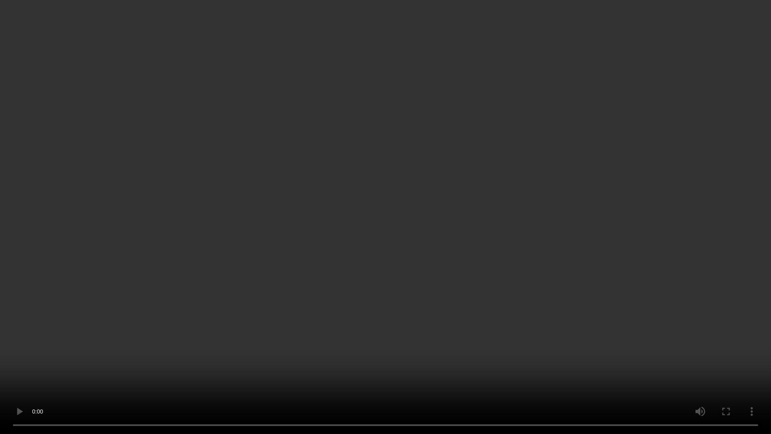
drag, startPoint x: 364, startPoint y: 278, endPoint x: 370, endPoint y: 278, distance: 5.6
click at [370, 278] on video at bounding box center [385, 217] width 771 height 434
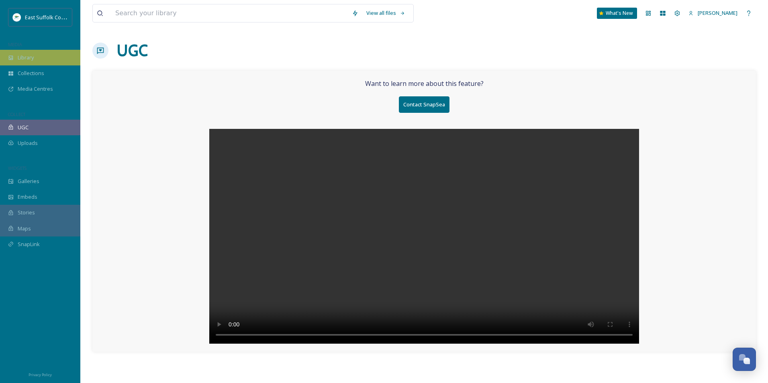
click at [34, 53] on div "Library" at bounding box center [40, 58] width 80 height 16
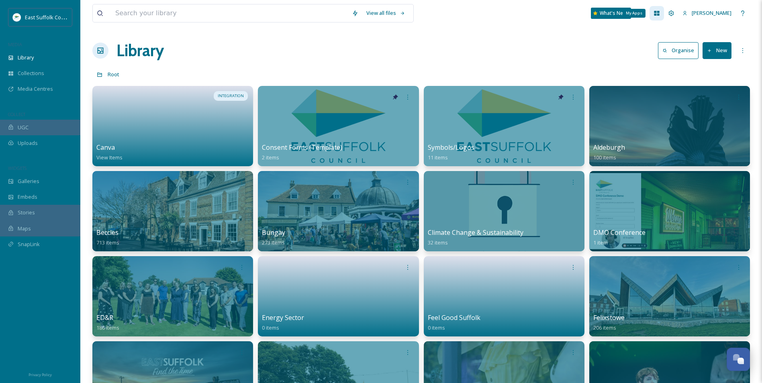
click at [660, 12] on icon at bounding box center [656, 13] width 5 height 5
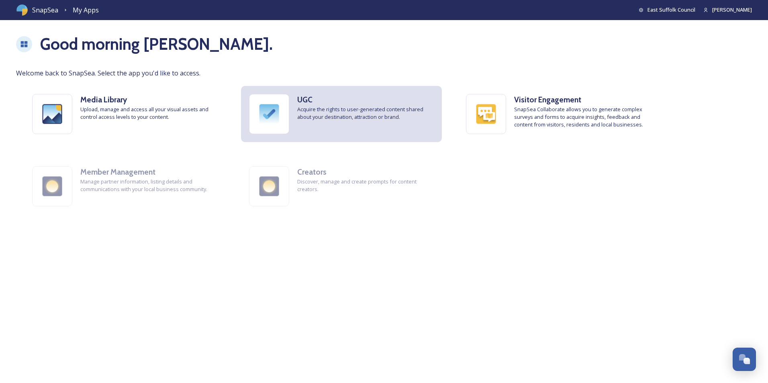
click at [267, 123] on div at bounding box center [269, 114] width 40 height 40
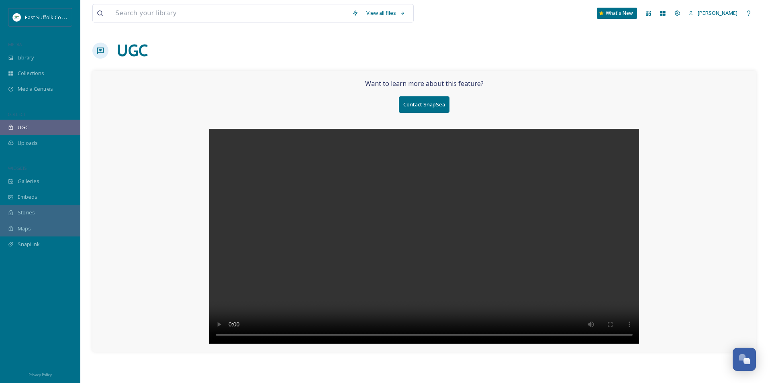
click at [433, 100] on button "Contact SnapSea" at bounding box center [424, 104] width 51 height 16
click at [745, 18] on div "Help" at bounding box center [748, 13] width 14 height 14
click at [684, 11] on div "Team Settings" at bounding box center [677, 13] width 14 height 14
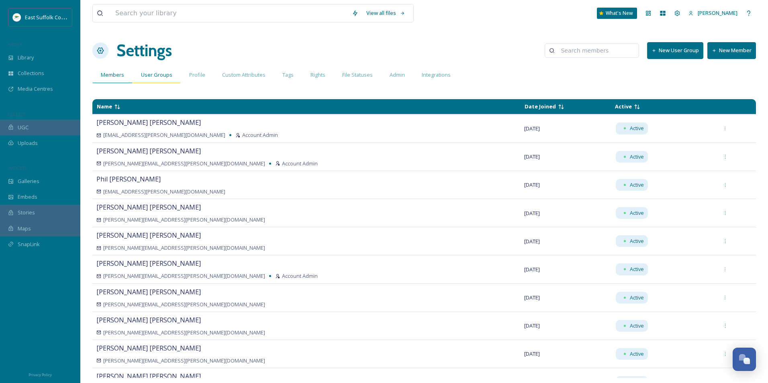
click at [155, 80] on div "User Groups" at bounding box center [157, 75] width 48 height 16
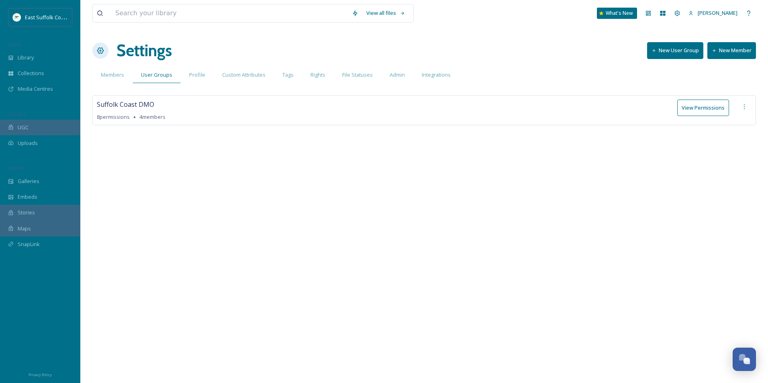
click at [705, 111] on button "View Permissions" at bounding box center [703, 108] width 52 height 16
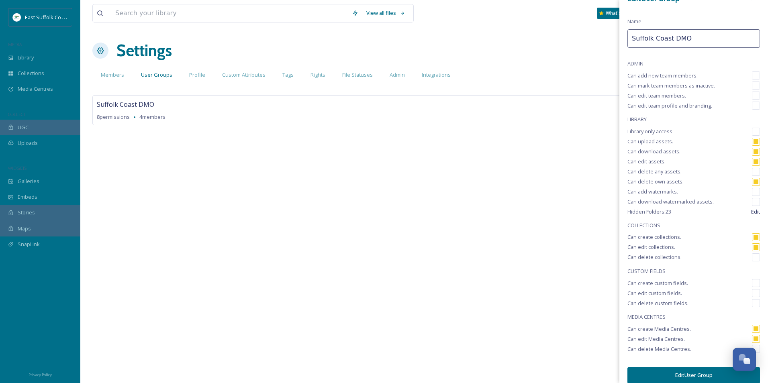
scroll to position [26, 0]
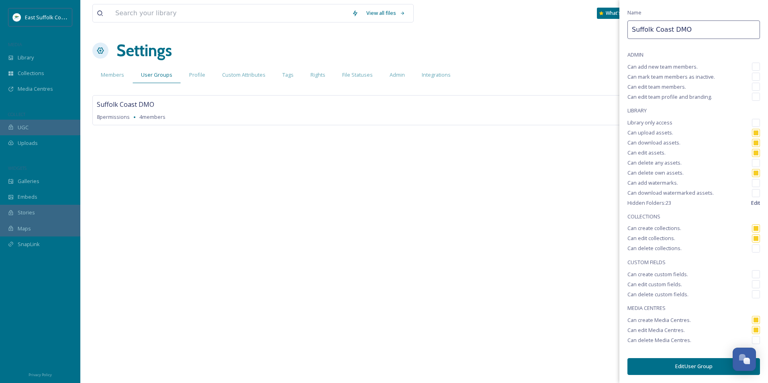
click at [525, 47] on div "Settings New User Group New Member" at bounding box center [424, 51] width 664 height 24
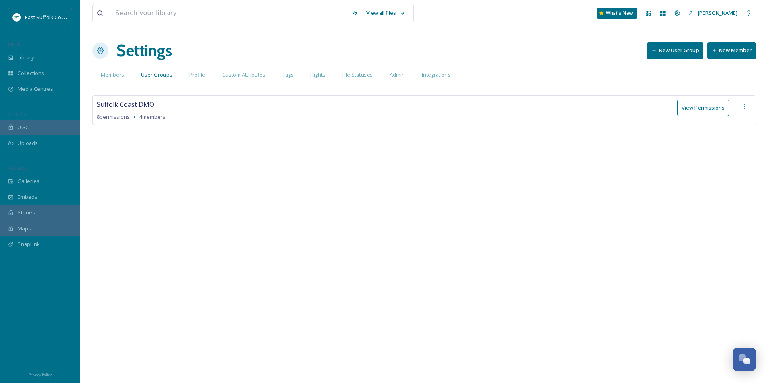
click at [660, 49] on button "New User Group" at bounding box center [675, 50] width 56 height 16
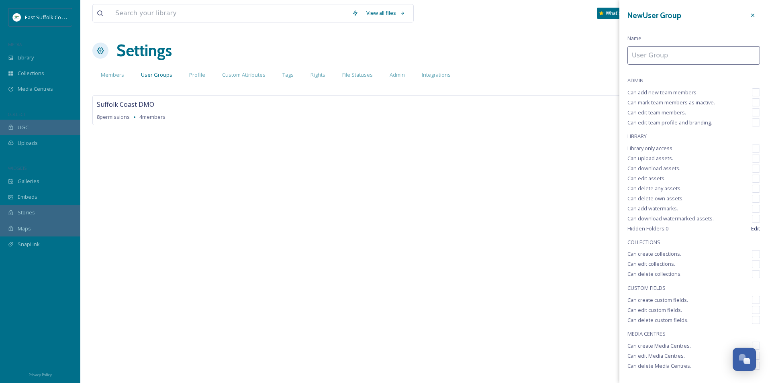
click at [665, 57] on input at bounding box center [693, 55] width 133 height 18
type input "Generate Membership"
click at [752, 151] on input "checkbox" at bounding box center [756, 149] width 8 height 8
checkbox input "true"
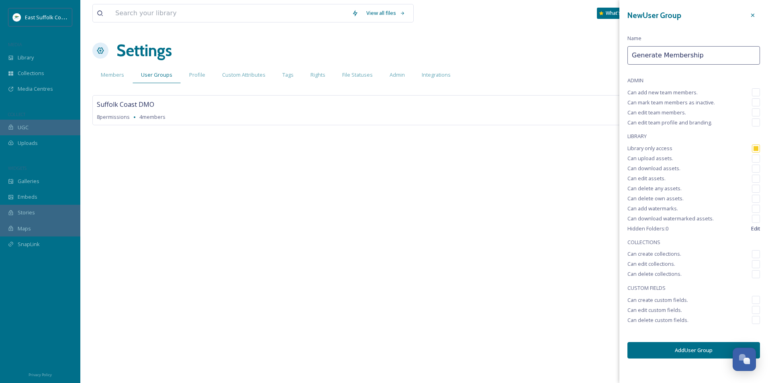
click at [752, 158] on div "Can upload assets." at bounding box center [693, 159] width 133 height 8
click at [757, 156] on input "checkbox" at bounding box center [756, 159] width 8 height 8
checkbox input "true"
click at [756, 167] on input "checkbox" at bounding box center [756, 169] width 8 height 8
checkbox input "true"
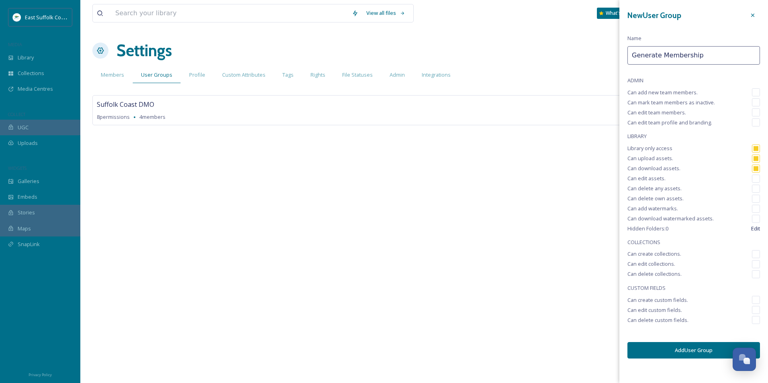
click at [754, 200] on input "checkbox" at bounding box center [756, 199] width 8 height 8
checkbox input "true"
click at [757, 253] on input "checkbox" at bounding box center [756, 254] width 8 height 8
checkbox input "true"
drag, startPoint x: 678, startPoint y: 354, endPoint x: 678, endPoint y: 350, distance: 4.4
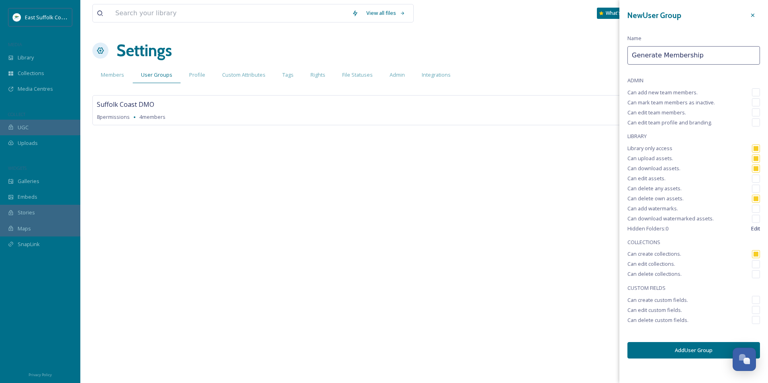
click at [678, 351] on button "Add User Group" at bounding box center [693, 350] width 133 height 16
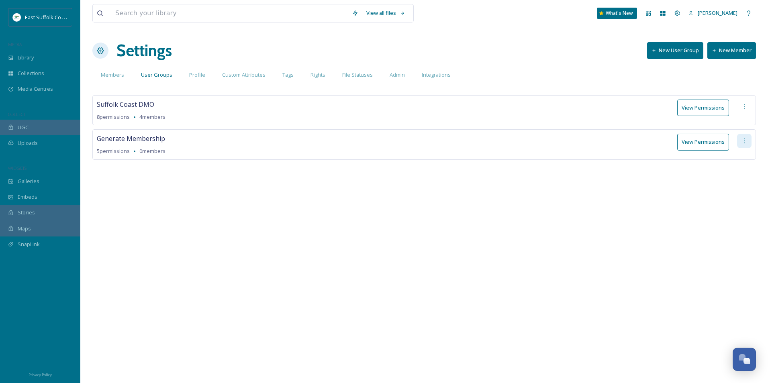
drag, startPoint x: 746, startPoint y: 142, endPoint x: 741, endPoint y: 141, distance: 5.8
click at [746, 142] on icon at bounding box center [744, 141] width 6 height 6
click at [684, 147] on button "View Permissions" at bounding box center [703, 142] width 52 height 16
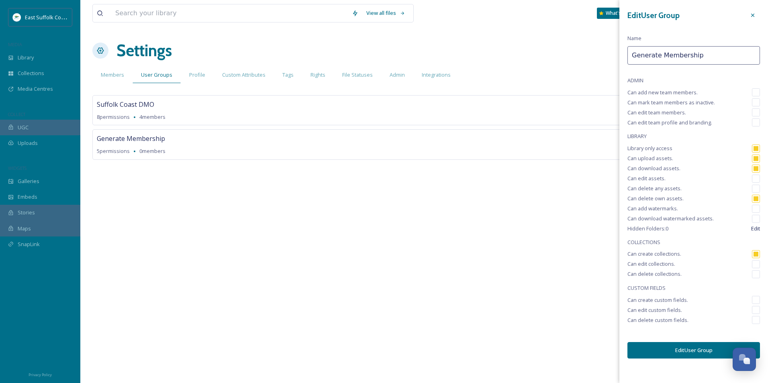
click at [756, 230] on span "Edit" at bounding box center [755, 229] width 9 height 8
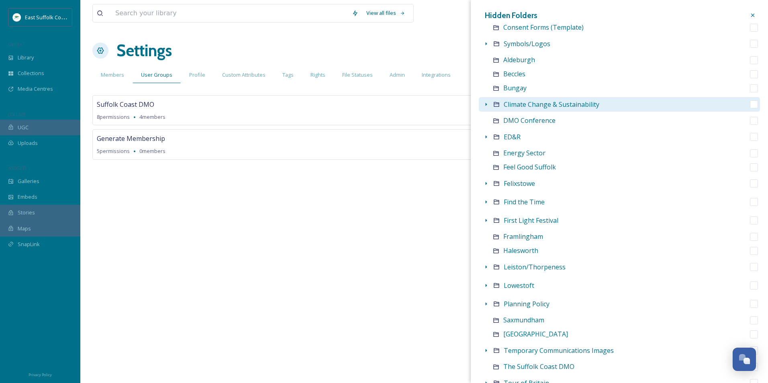
click at [750, 104] on input "checkbox" at bounding box center [754, 104] width 8 height 8
checkbox input "true"
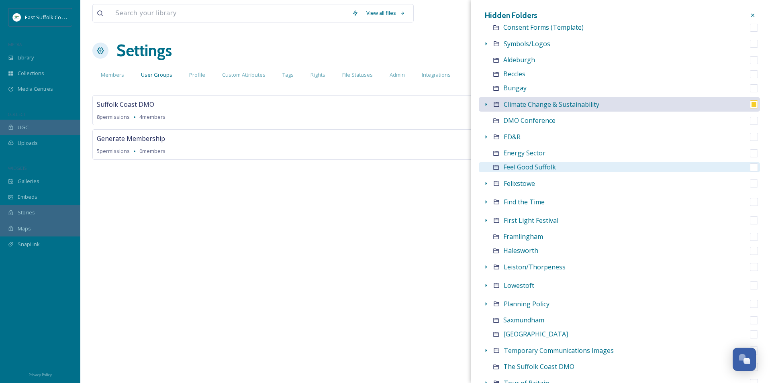
click at [750, 164] on input "checkbox" at bounding box center [754, 167] width 8 height 8
checkbox input "true"
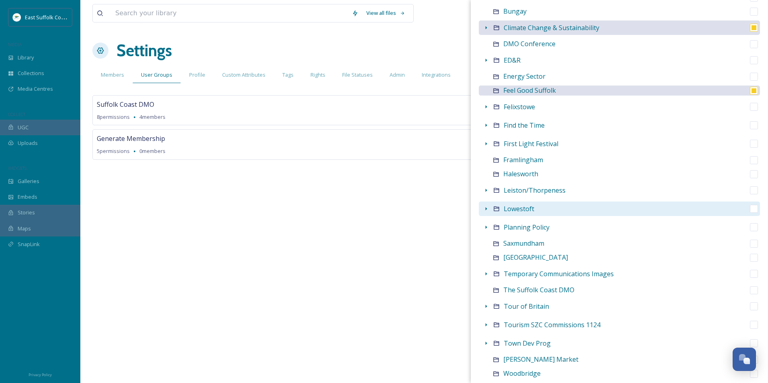
scroll to position [80, 0]
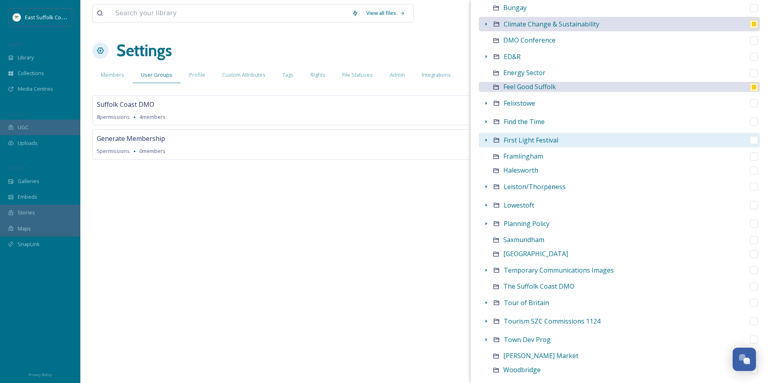
click at [750, 139] on input "checkbox" at bounding box center [754, 140] width 8 height 8
checkbox input "true"
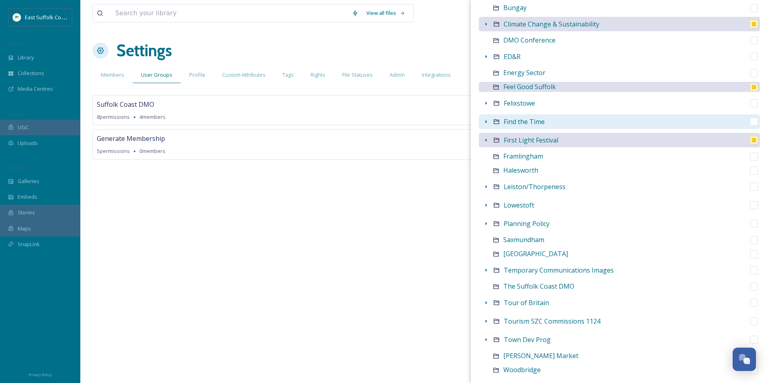
click at [750, 118] on input "checkbox" at bounding box center [754, 122] width 8 height 8
checkbox input "true"
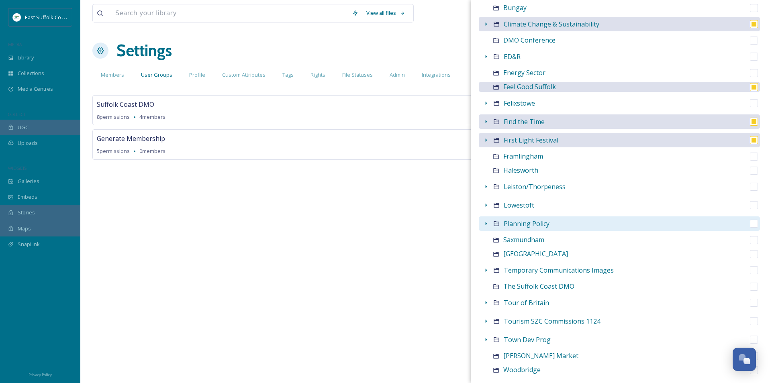
click at [750, 220] on input "checkbox" at bounding box center [754, 224] width 8 height 8
checkbox input "true"
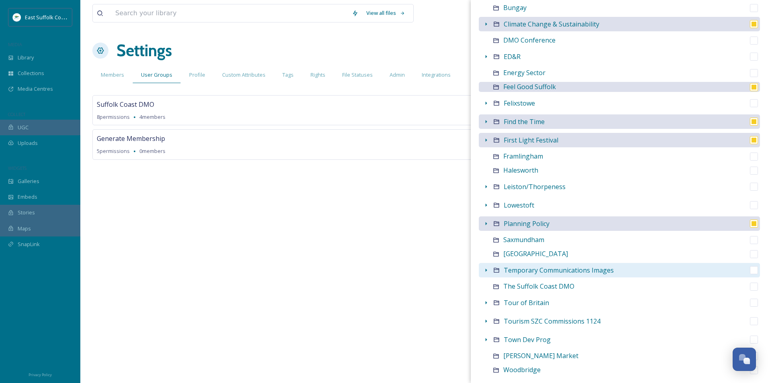
click at [750, 266] on input "checkbox" at bounding box center [754, 270] width 8 height 8
checkbox input "true"
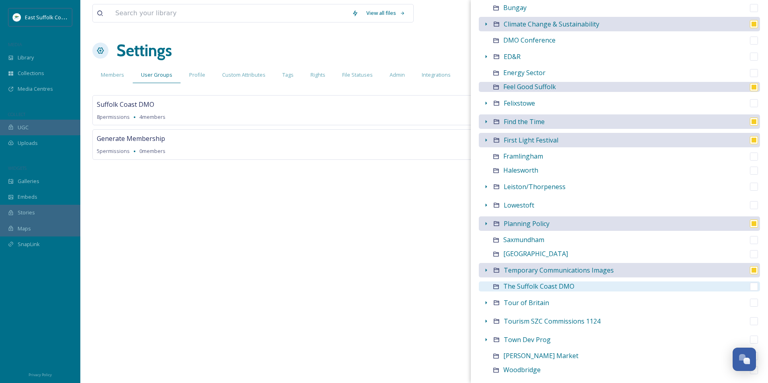
click at [750, 283] on input "checkbox" at bounding box center [754, 287] width 8 height 8
checkbox input "true"
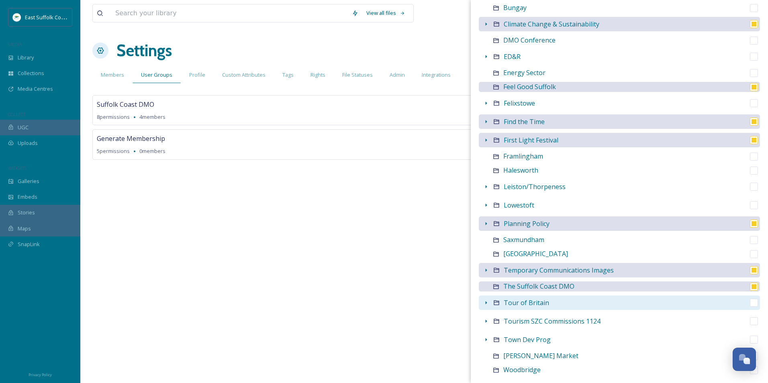
click at [750, 299] on input "checkbox" at bounding box center [754, 303] width 8 height 8
checkbox input "true"
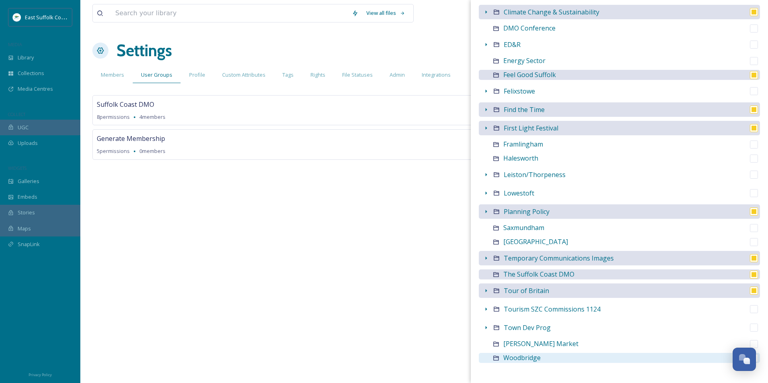
scroll to position [99, 0]
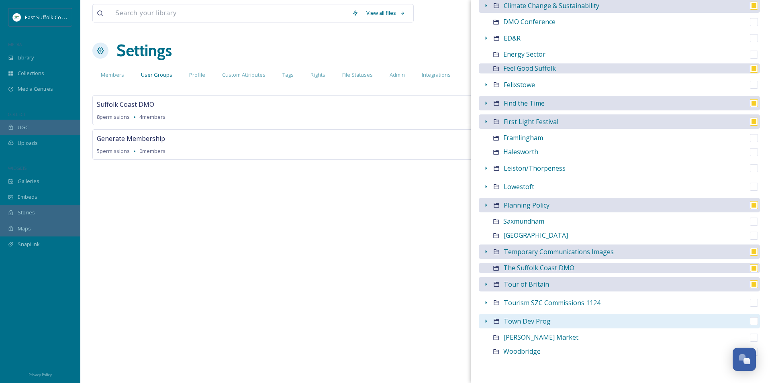
click at [750, 317] on input "checkbox" at bounding box center [754, 321] width 8 height 8
checkbox input "true"
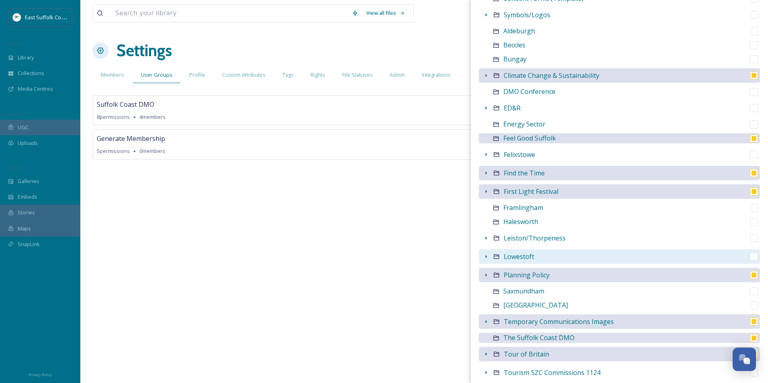
scroll to position [0, 0]
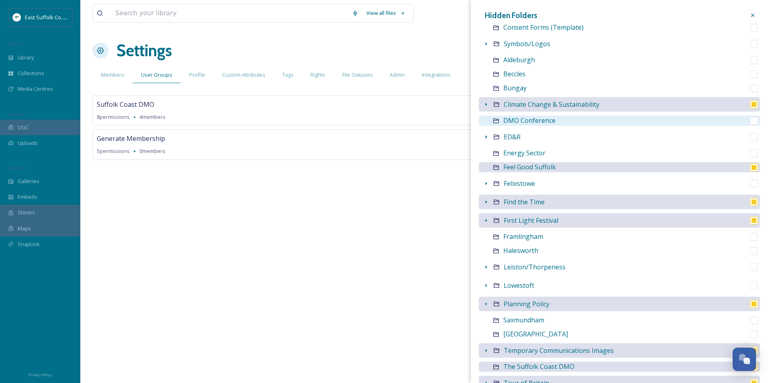
click at [750, 119] on input "checkbox" at bounding box center [754, 121] width 8 height 8
checkbox input "true"
click at [746, 19] on div at bounding box center [753, 15] width 14 height 14
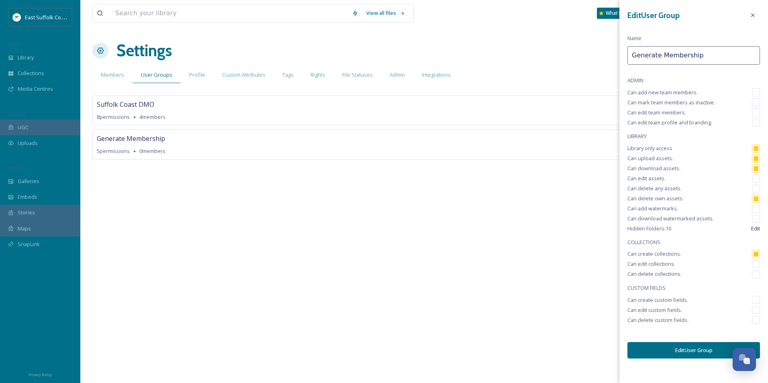
click at [698, 343] on button "Edit User Group" at bounding box center [693, 350] width 133 height 16
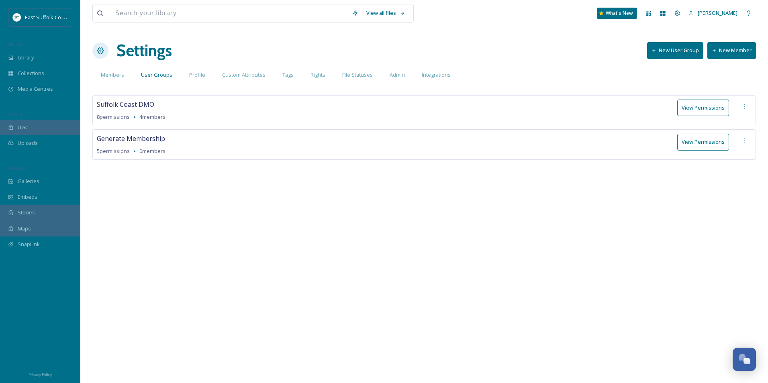
click at [723, 107] on button "View Permissions" at bounding box center [703, 108] width 52 height 16
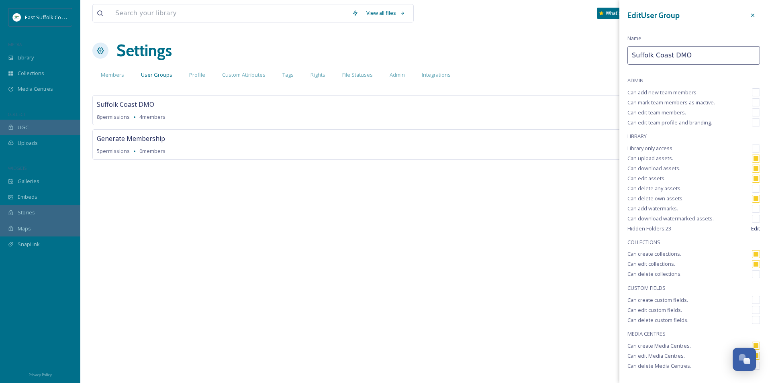
click at [753, 226] on span "Edit" at bounding box center [755, 229] width 9 height 8
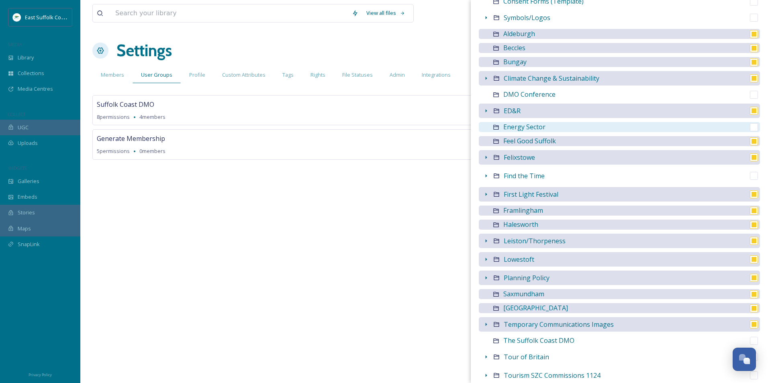
scroll to position [40, 0]
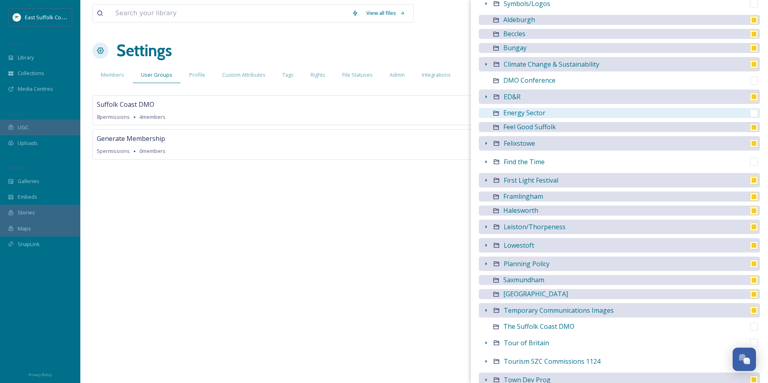
click at [750, 112] on input "checkbox" at bounding box center [754, 113] width 8 height 8
checkbox input "true"
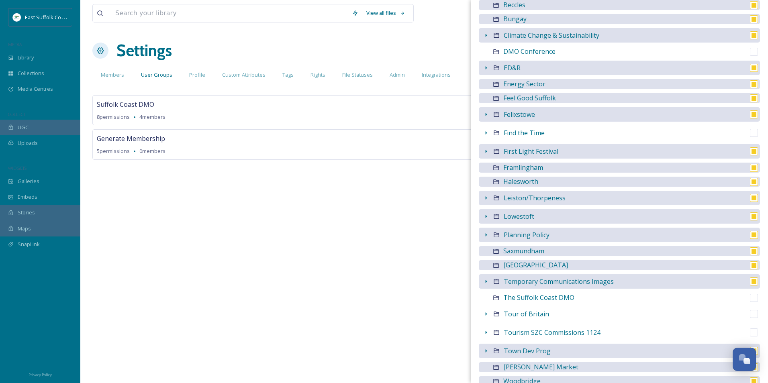
scroll to position [99, 0]
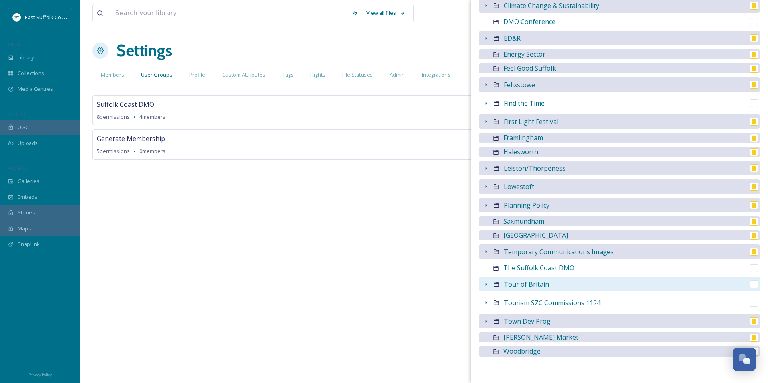
click at [750, 283] on input "checkbox" at bounding box center [754, 284] width 8 height 8
checkbox input "true"
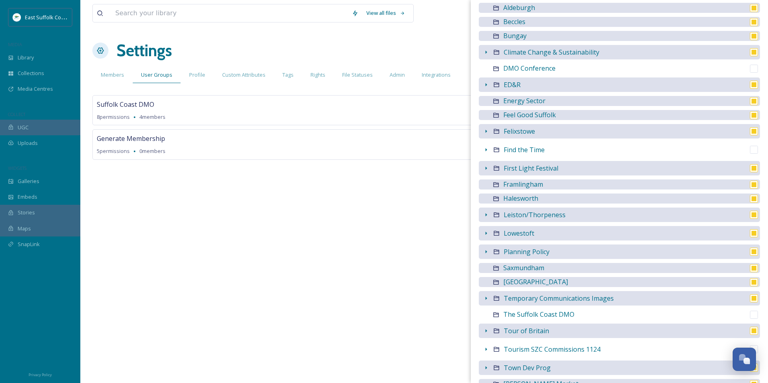
scroll to position [0, 0]
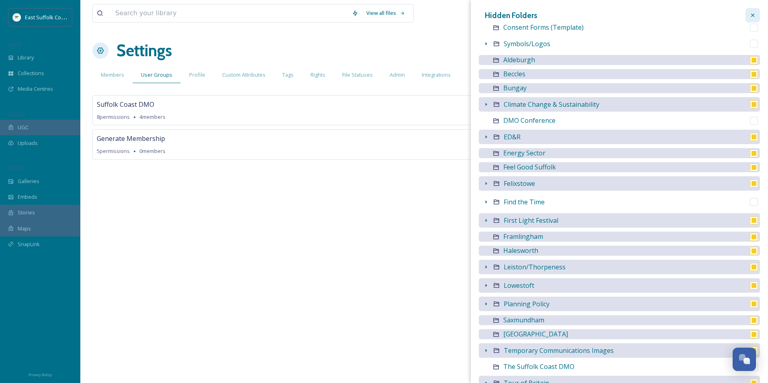
click at [750, 15] on icon at bounding box center [753, 15] width 6 height 6
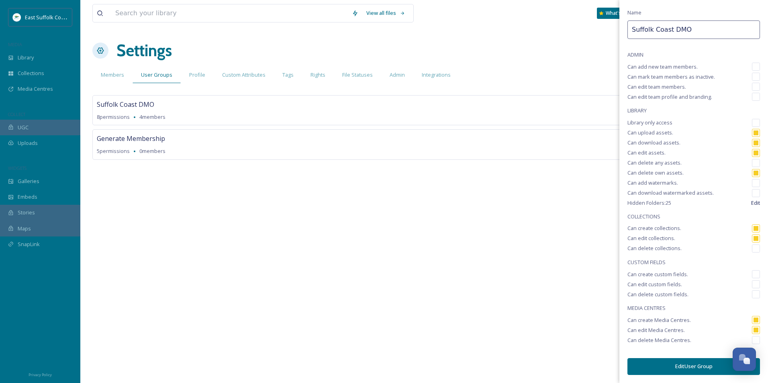
click at [685, 362] on button "Edit User Group" at bounding box center [693, 366] width 133 height 16
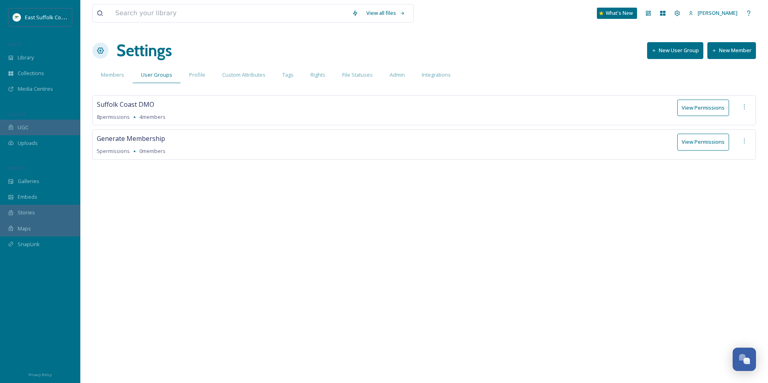
click at [274, 229] on div "View all files What's New Jake Snell Settings New User Group New Member Members…" at bounding box center [424, 191] width 688 height 383
click at [112, 71] on span "Members" at bounding box center [112, 75] width 23 height 8
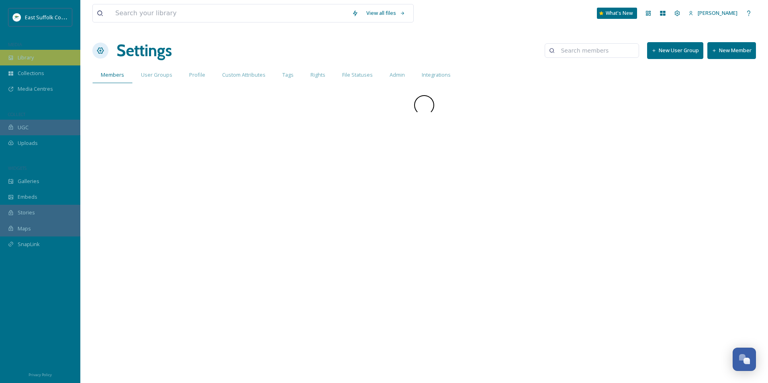
click at [49, 50] on div "East Suffolk Council MEDIA Library Collections Media Centres COLLECT UGC Upload…" at bounding box center [40, 136] width 80 height 256
click at [48, 53] on div "Library" at bounding box center [40, 58] width 80 height 16
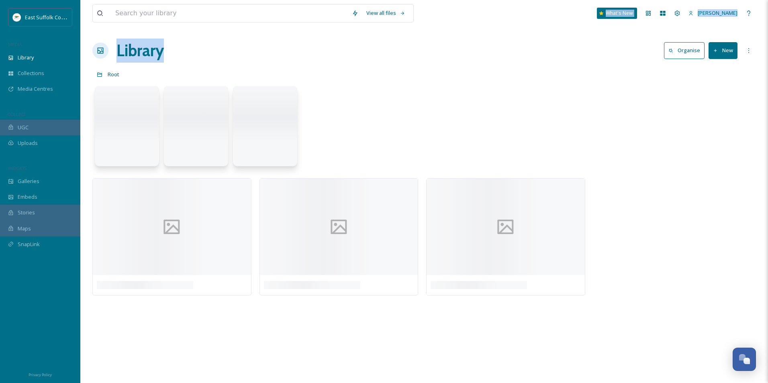
drag, startPoint x: 482, startPoint y: 30, endPoint x: 485, endPoint y: 59, distance: 29.5
click at [485, 59] on div "View all files What's New Jake Snell Library Organise New Root Your Selections …" at bounding box center [424, 191] width 688 height 383
click at [399, 103] on div at bounding box center [424, 128] width 664 height 92
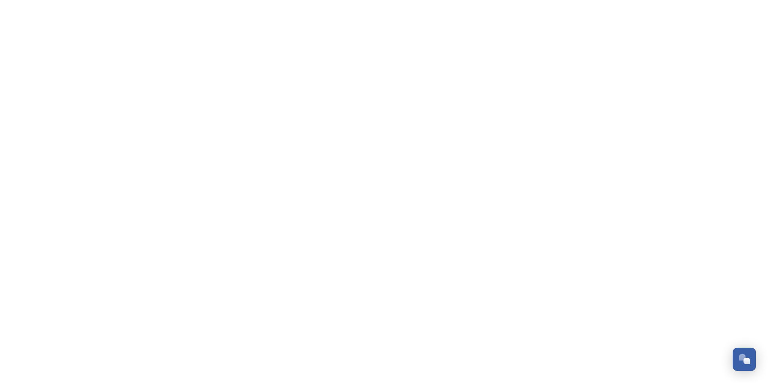
scroll to position [3554, 0]
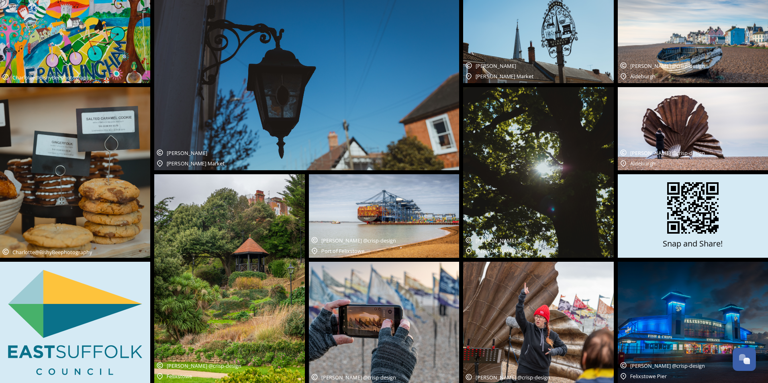
drag, startPoint x: 227, startPoint y: 0, endPoint x: 710, endPoint y: 9, distance: 482.9
click at [412, 98] on img at bounding box center [306, 85] width 305 height 170
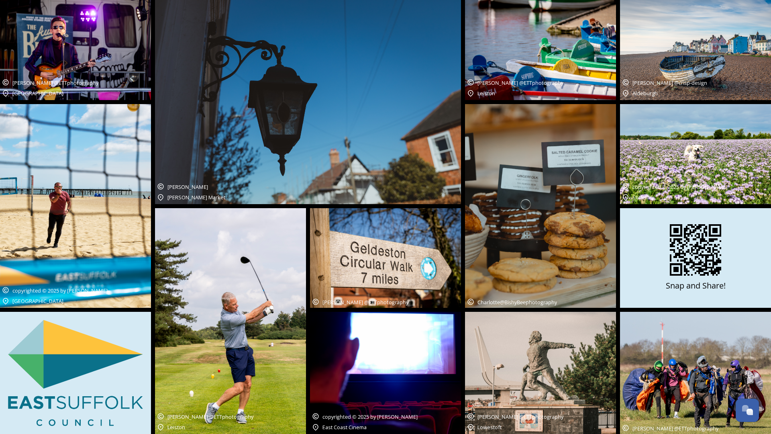
click at [700, 0] on img at bounding box center [695, 50] width 151 height 100
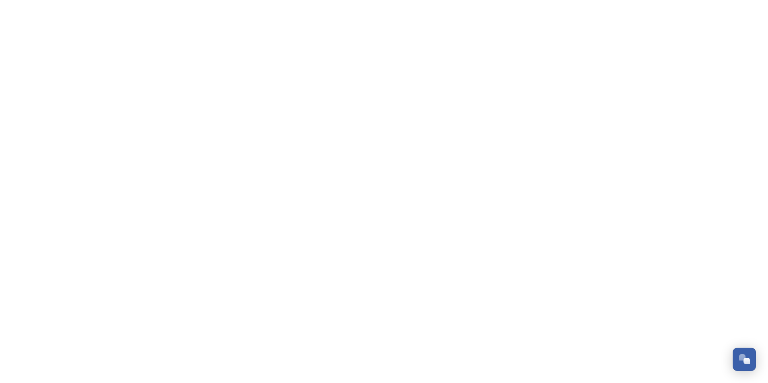
scroll to position [3554, 0]
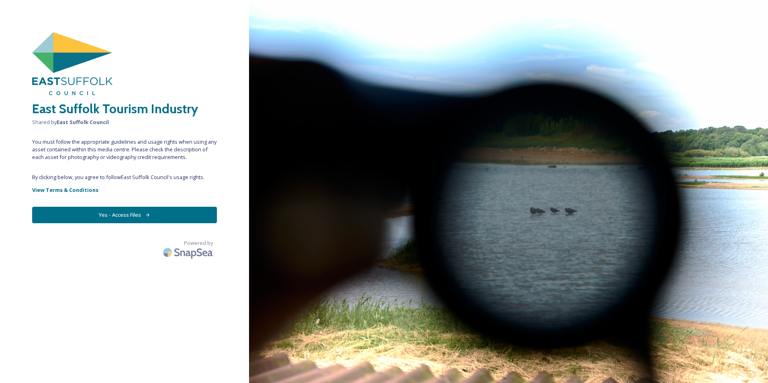
click at [127, 216] on button "Yes - Access Files" at bounding box center [124, 215] width 185 height 16
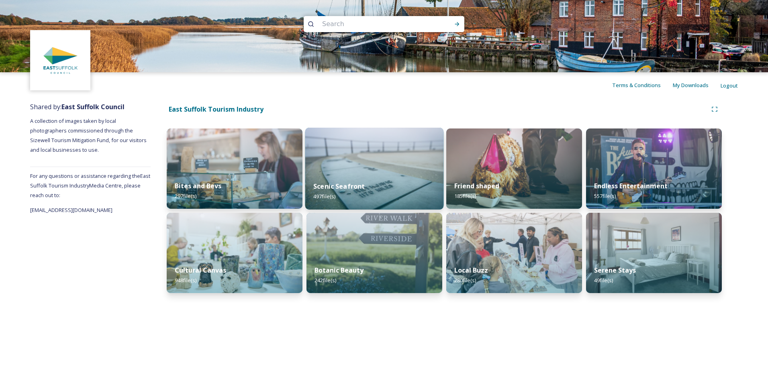
click at [380, 176] on div "Scenic Seafront 497 file(s)" at bounding box center [374, 191] width 139 height 37
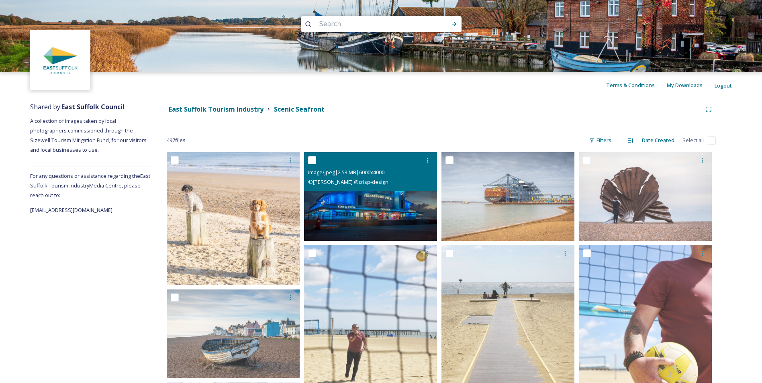
click at [373, 210] on img at bounding box center [370, 196] width 133 height 89
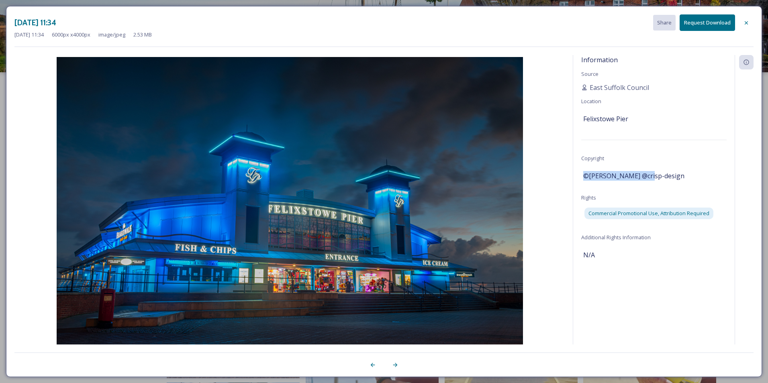
drag, startPoint x: 608, startPoint y: 178, endPoint x: 644, endPoint y: 174, distance: 36.4
click at [644, 174] on div "Information Source East Suffolk Council Location [GEOGRAPHIC_DATA] Copyright ©[…" at bounding box center [653, 210] width 161 height 311
click at [652, 261] on div "Information Source East Suffolk Council Location [GEOGRAPHIC_DATA] Copyright ©[…" at bounding box center [653, 210] width 161 height 311
click at [747, 27] on div at bounding box center [746, 23] width 14 height 14
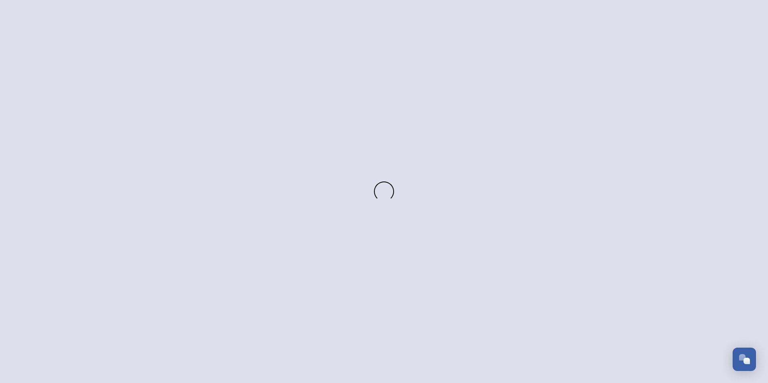
scroll to position [3522, 0]
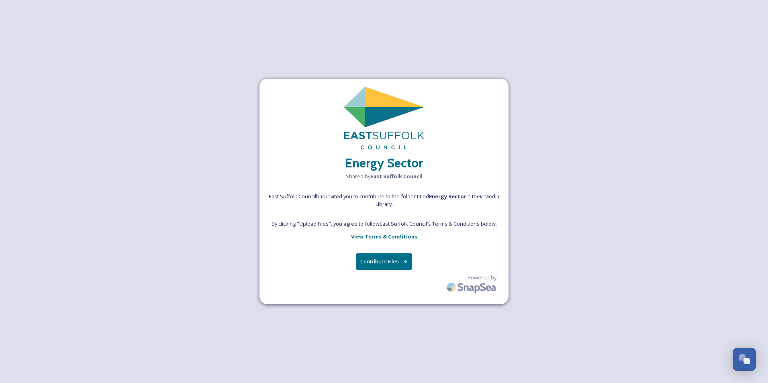
click at [378, 266] on button "Contribute Files" at bounding box center [384, 261] width 57 height 16
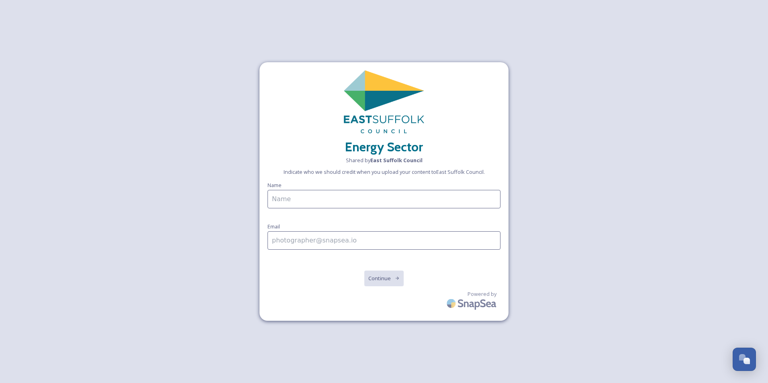
drag, startPoint x: 289, startPoint y: 198, endPoint x: 295, endPoint y: 196, distance: 5.8
click at [292, 197] on input at bounding box center [384, 199] width 233 height 18
drag, startPoint x: 270, startPoint y: 242, endPoint x: 275, endPoint y: 242, distance: 4.8
click at [274, 242] on input at bounding box center [384, 240] width 233 height 18
click at [645, 254] on div "Energy Sector Shared by East Suffolk Council Indicate who we should credit when…" at bounding box center [384, 191] width 768 height 383
